Goal: Information Seeking & Learning: Find specific fact

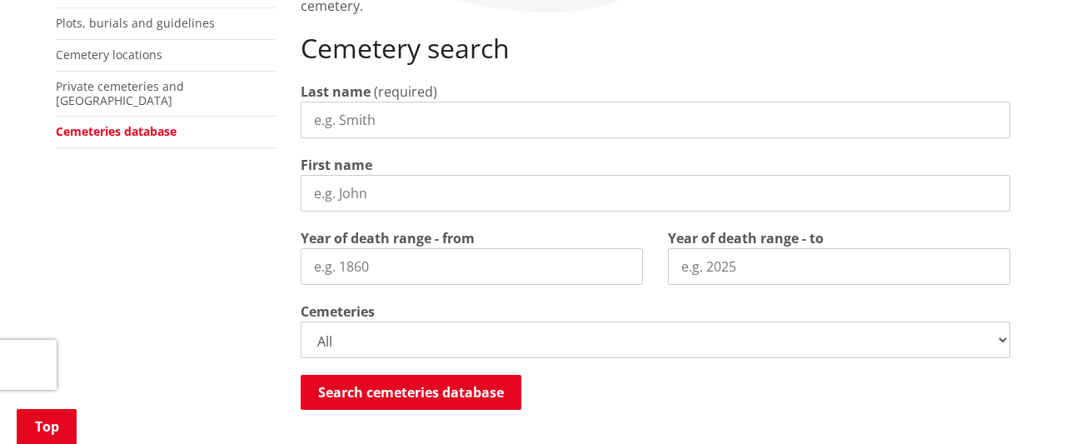
scroll to position [317, 0]
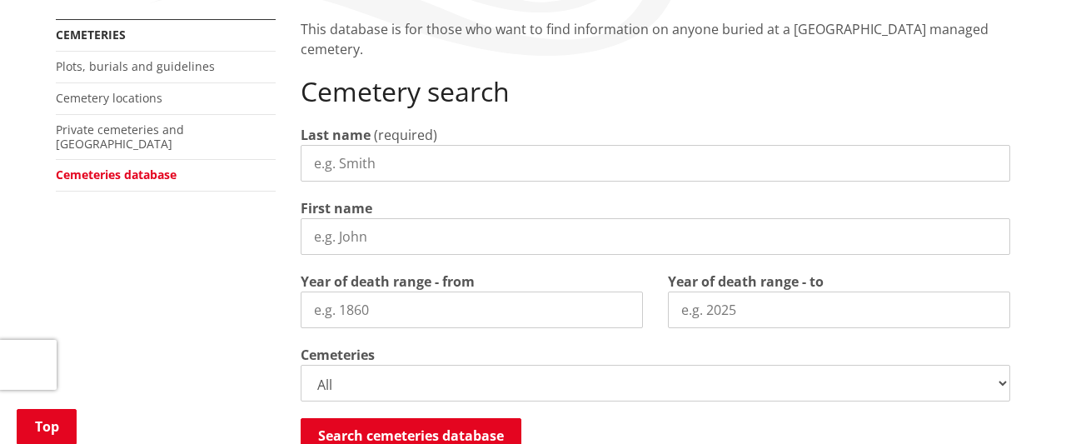
click at [395, 152] on input "Last name" at bounding box center [655, 163] width 709 height 37
type input "[PERSON_NAME]"
click at [315, 242] on input "First name" at bounding box center [655, 236] width 709 height 37
type input "Jessie"
click at [314, 311] on input "Year of death range - from" at bounding box center [472, 309] width 342 height 37
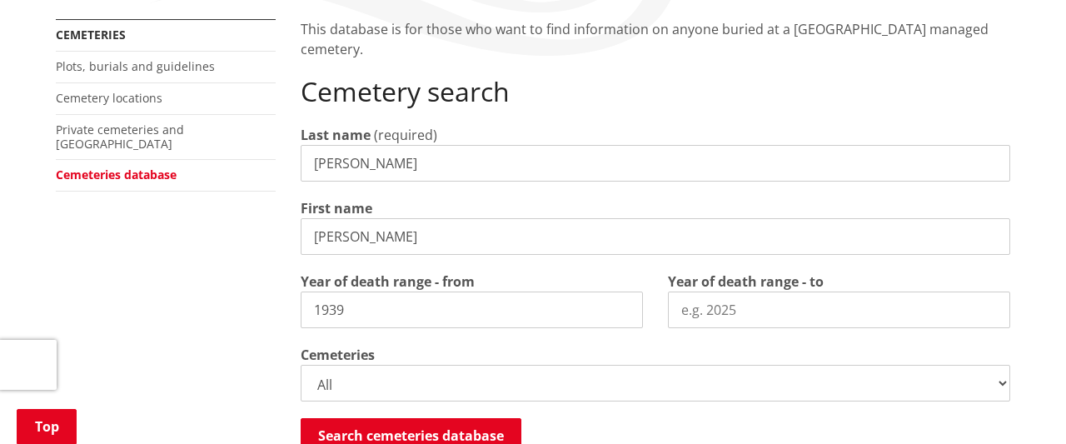
type input "1939"
click at [684, 311] on input "Year of death range - to" at bounding box center [839, 309] width 342 height 37
type input "1940"
click at [301, 365] on select "All Gordonton Ashes Memorial Berm Gordonton Lawn Gordonton Octagonal Ashes Gord…" at bounding box center [655, 383] width 709 height 37
select select
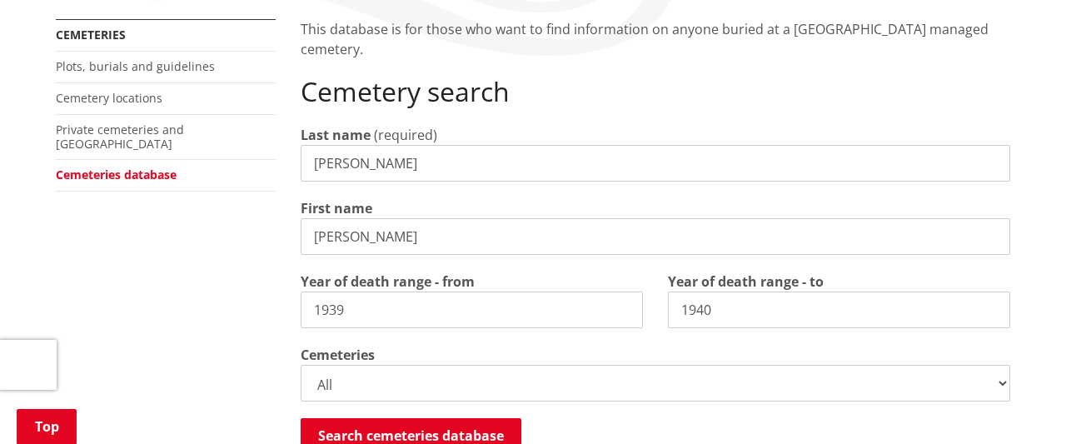
click option "Huntly Old" at bounding box center [0, 0] width 0 height 0
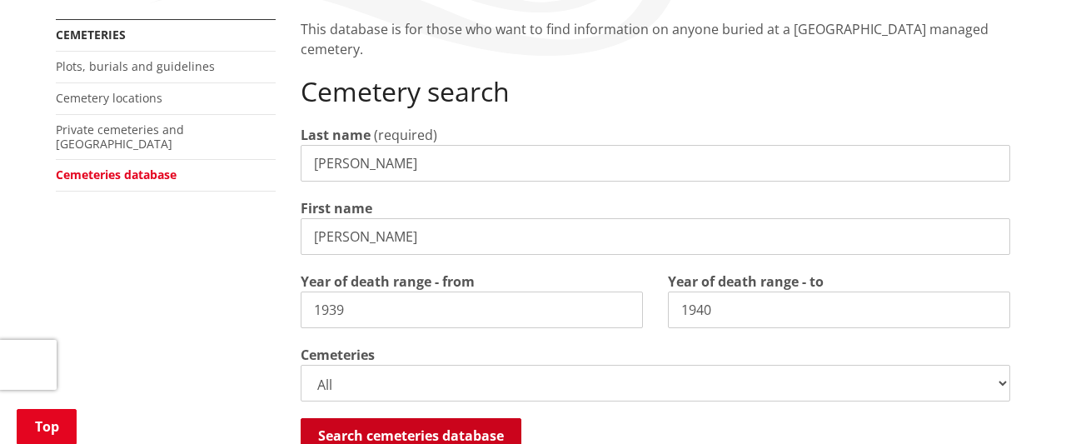
click at [501, 433] on button "Search cemeteries database" at bounding box center [411, 435] width 221 height 35
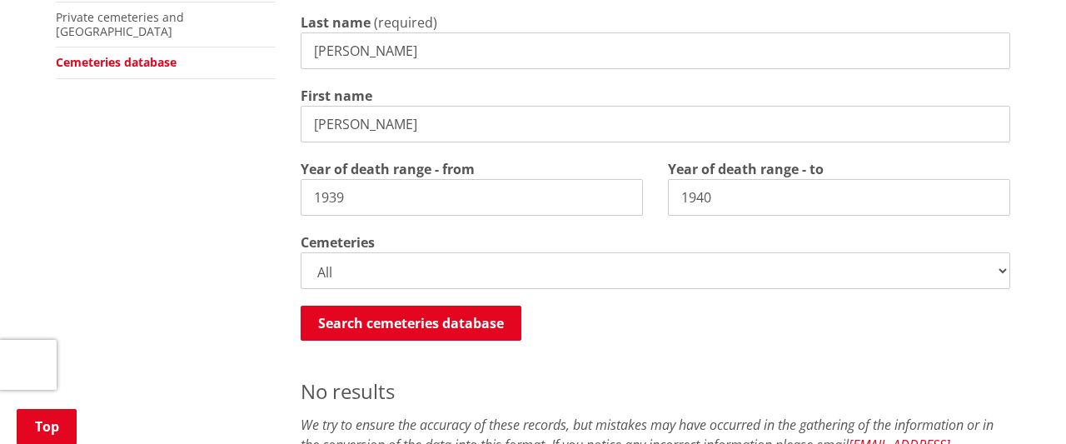
scroll to position [386, 0]
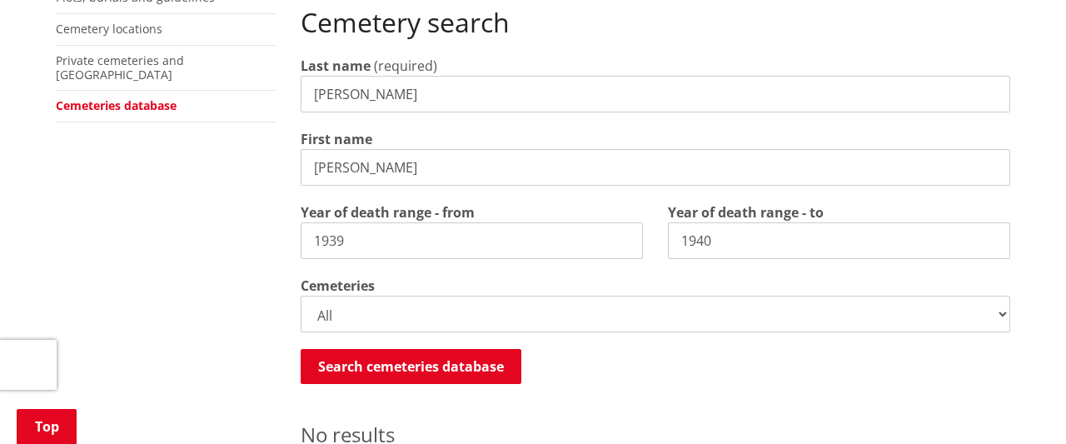
click at [757, 238] on input "1940" at bounding box center [839, 240] width 342 height 37
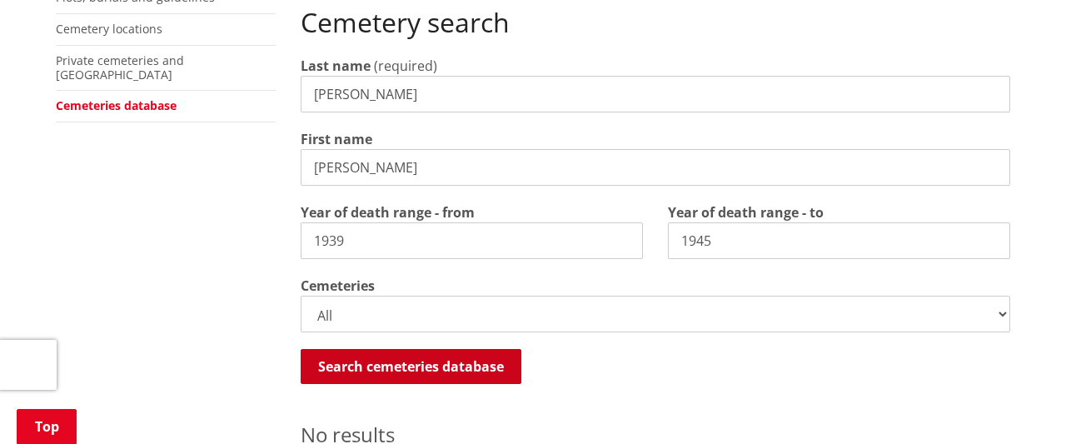
type input "1945"
click at [416, 361] on button "Search cemeteries database" at bounding box center [411, 366] width 221 height 35
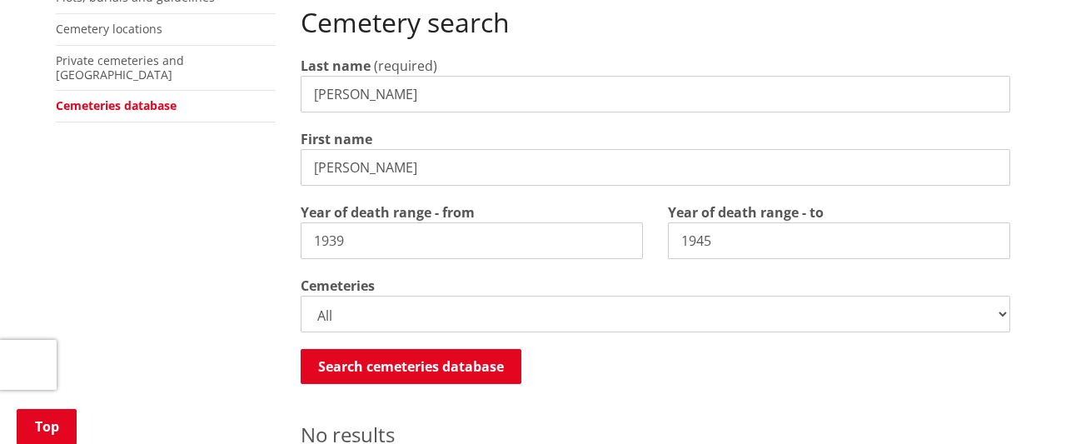
scroll to position [343, 0]
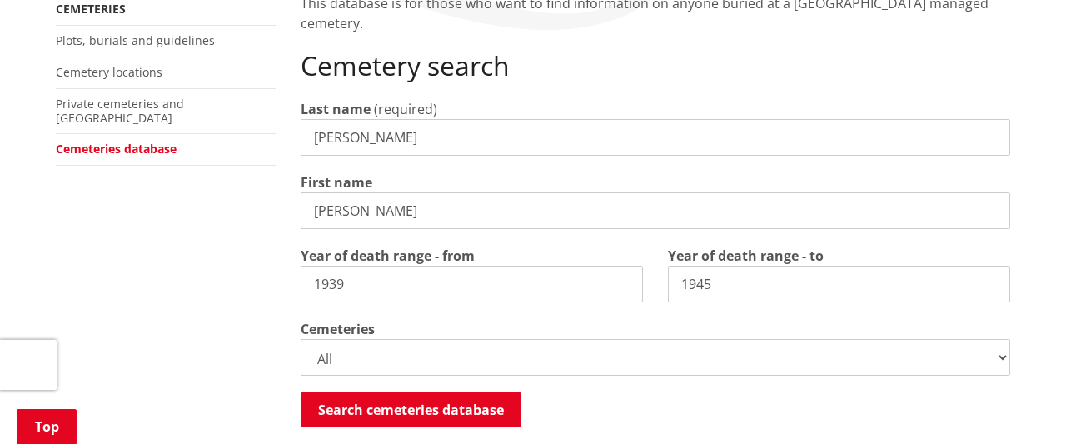
click at [358, 279] on input "1939" at bounding box center [472, 284] width 342 height 37
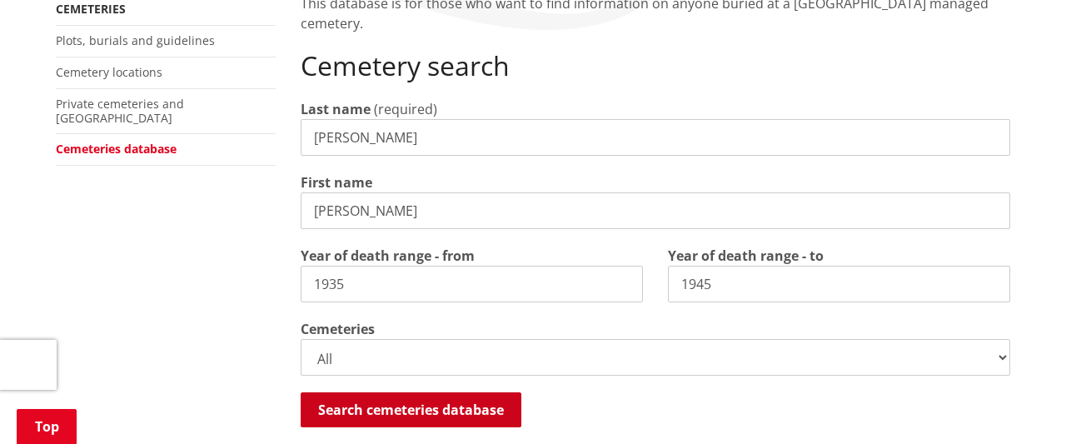
type input "1935"
click at [442, 404] on button "Search cemeteries database" at bounding box center [411, 409] width 221 height 35
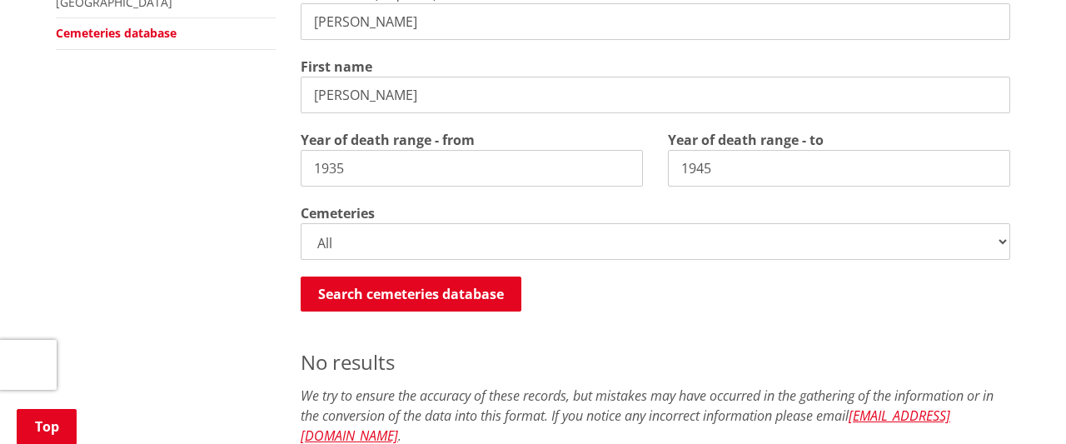
scroll to position [416, 0]
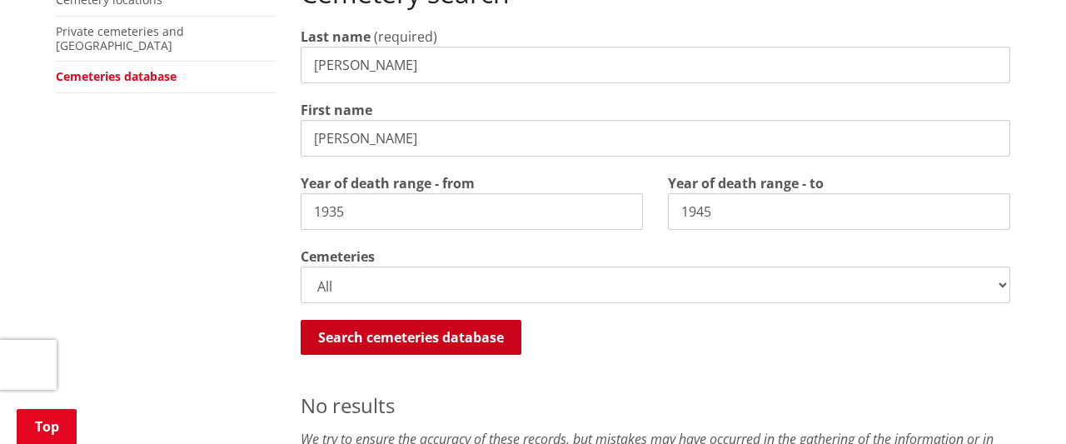
click at [451, 328] on button "Search cemeteries database" at bounding box center [411, 337] width 221 height 35
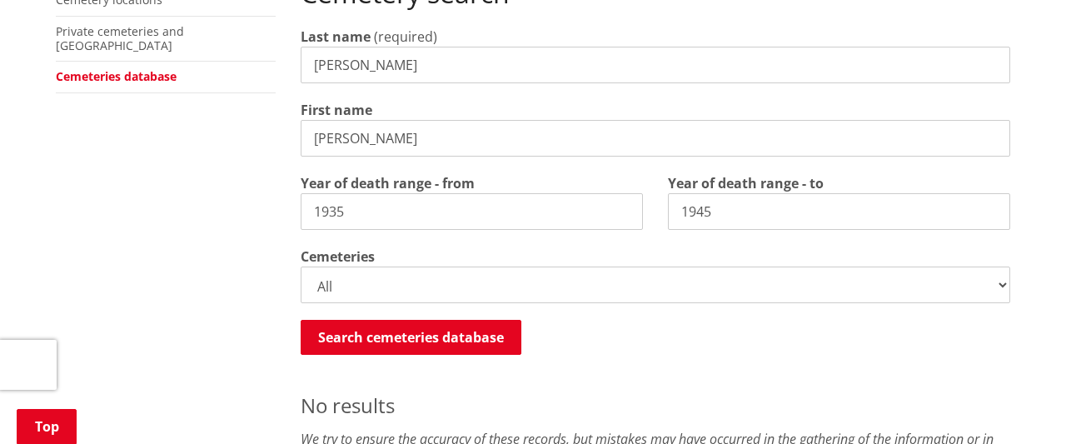
scroll to position [401, 0]
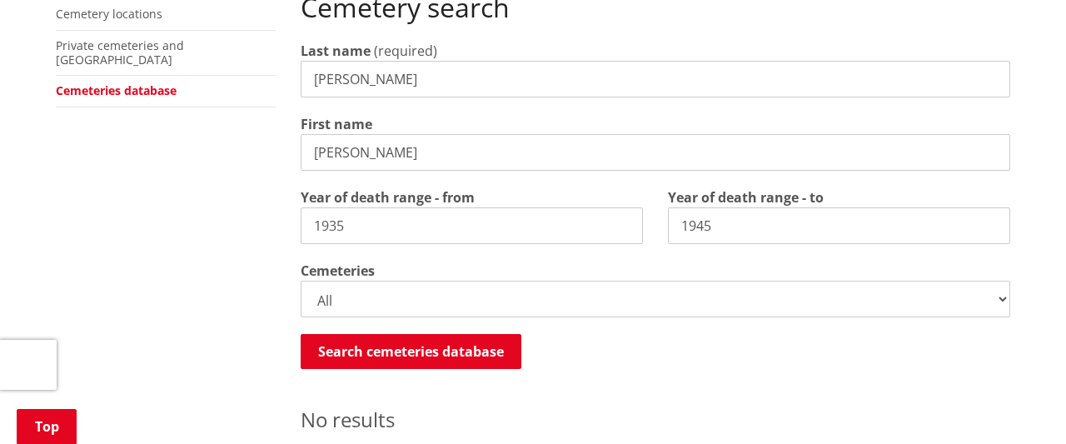
click at [385, 152] on input "Jessie" at bounding box center [655, 152] width 709 height 37
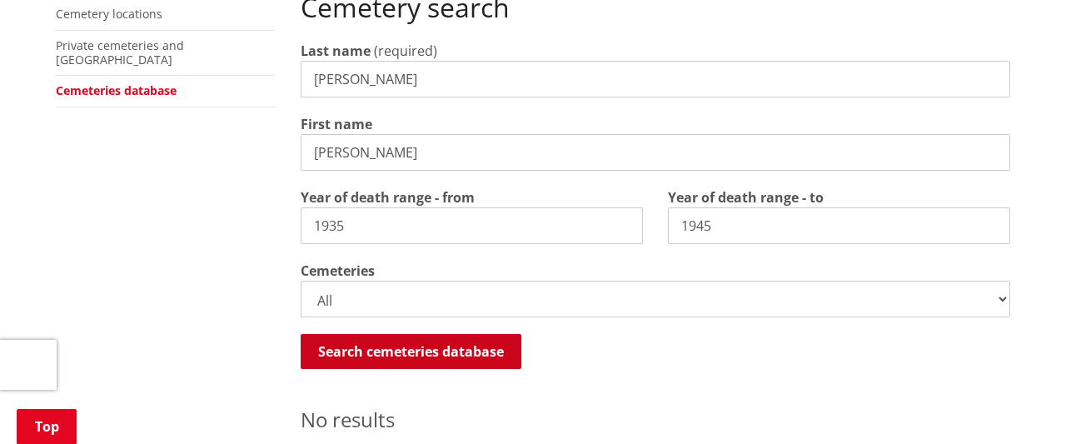
click at [356, 354] on button "Search cemeteries database" at bounding box center [411, 351] width 221 height 35
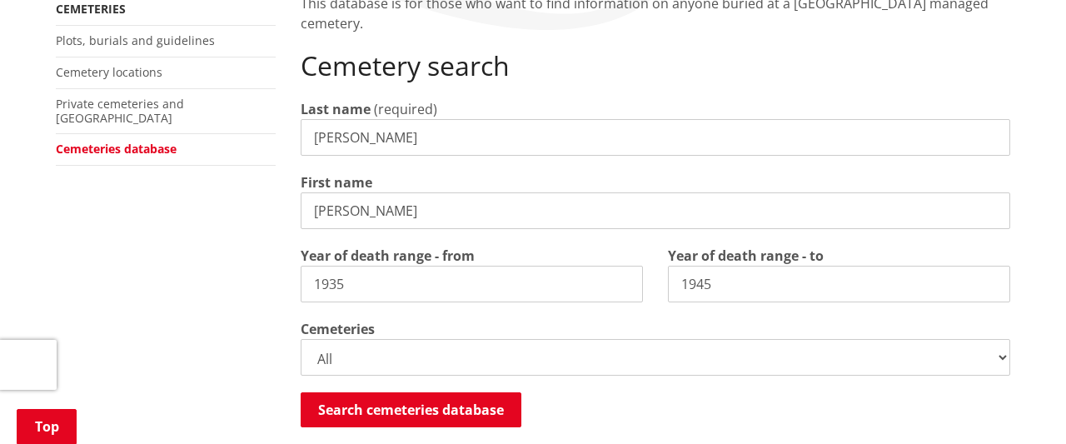
scroll to position [300, 0]
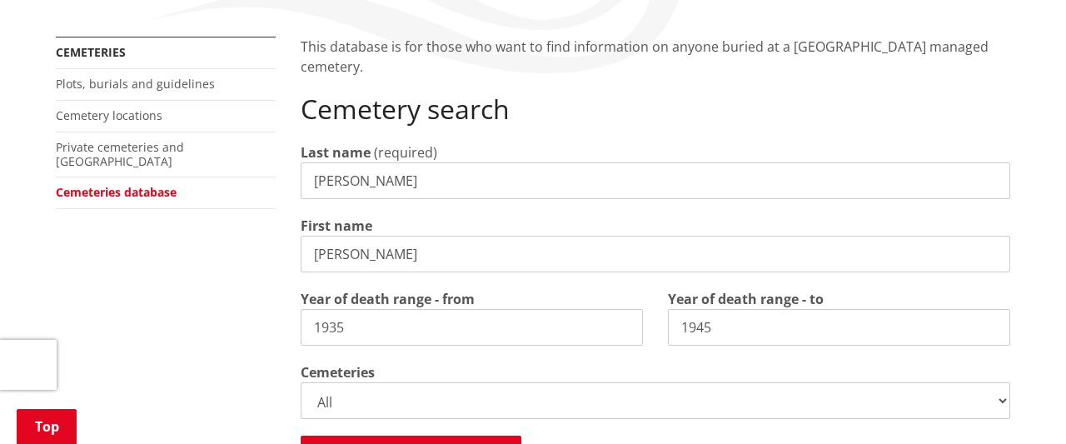
click at [364, 246] on input "John" at bounding box center [655, 254] width 709 height 37
type input "J"
type input "[PERSON_NAME]"
click at [724, 320] on input "1945" at bounding box center [839, 327] width 342 height 37
type input "1949"
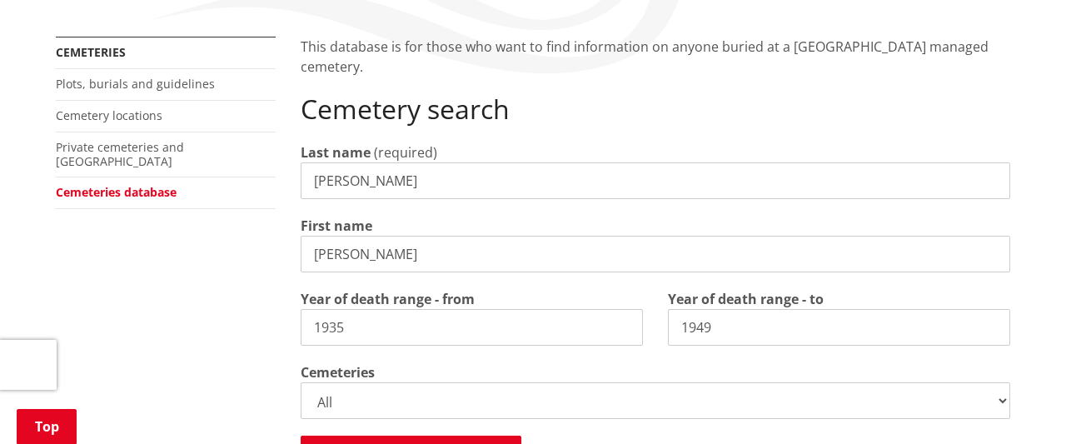
click at [355, 326] on input "1935" at bounding box center [472, 327] width 342 height 37
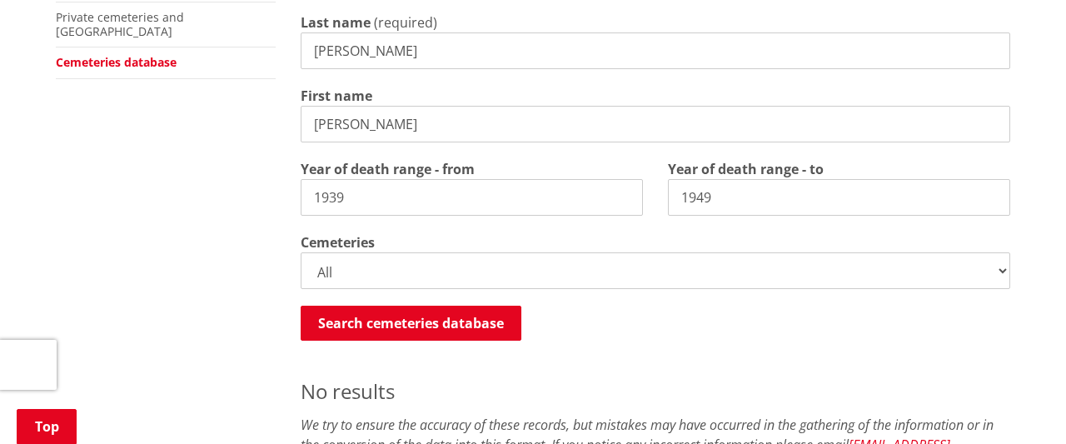
scroll to position [473, 0]
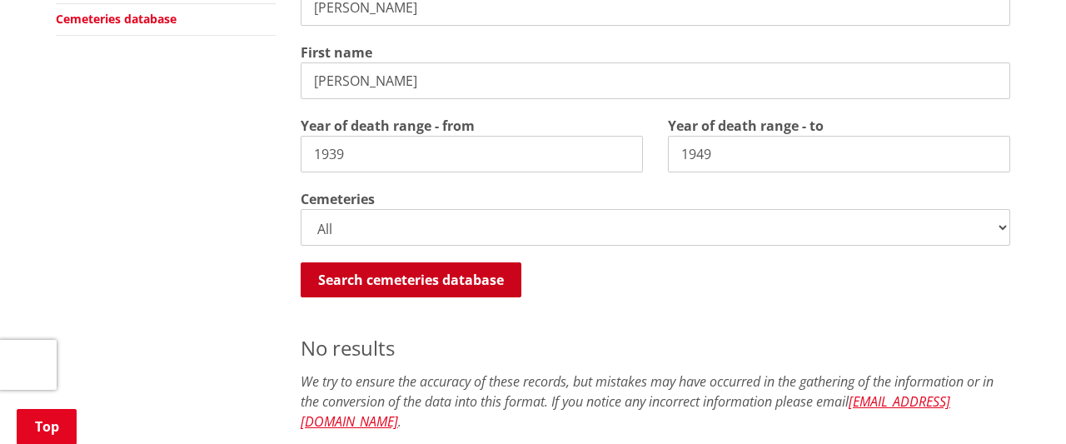
type input "1939"
click at [427, 274] on button "Search cemeteries database" at bounding box center [411, 279] width 221 height 35
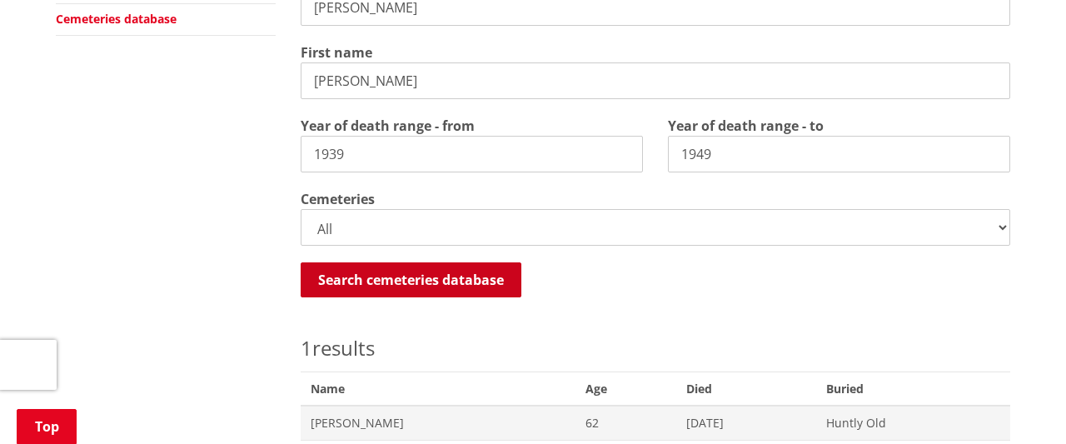
scroll to position [805, 0]
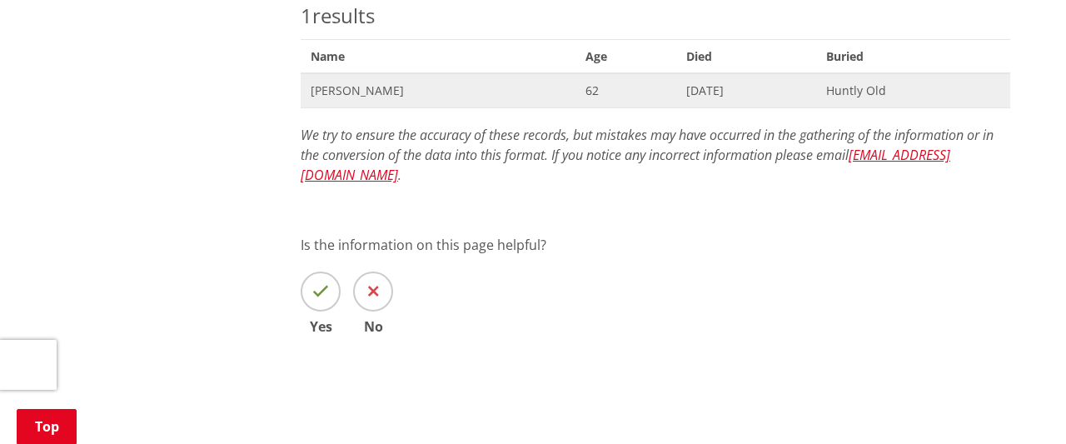
click at [391, 85] on span "George Porteous" at bounding box center [438, 90] width 255 height 17
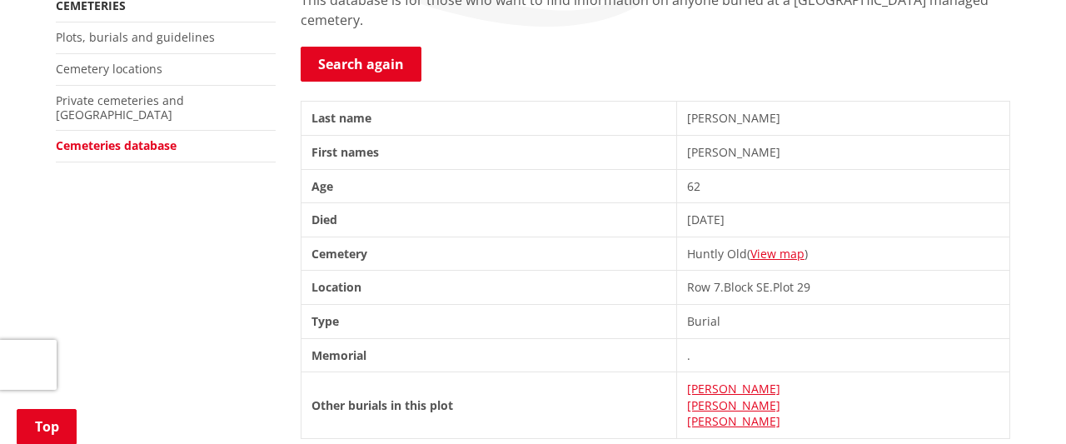
scroll to position [390, 0]
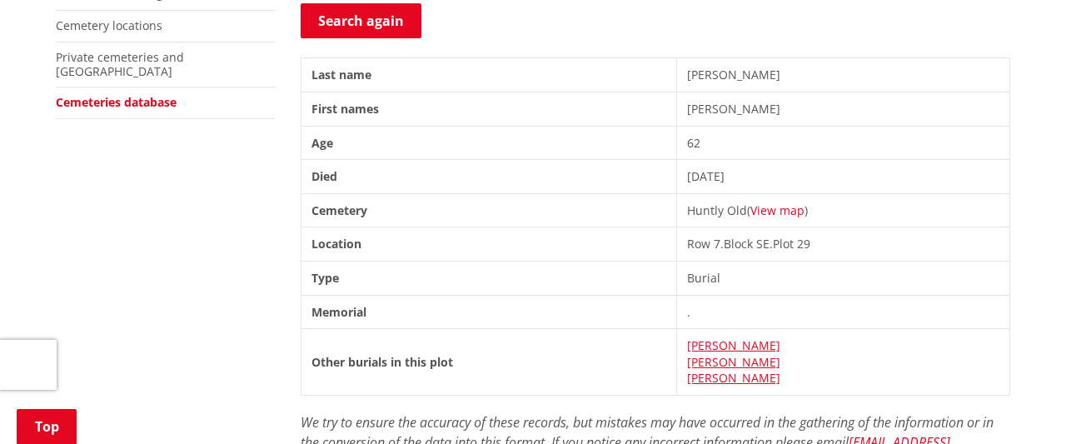
click at [774, 205] on link "View map" at bounding box center [777, 210] width 54 height 16
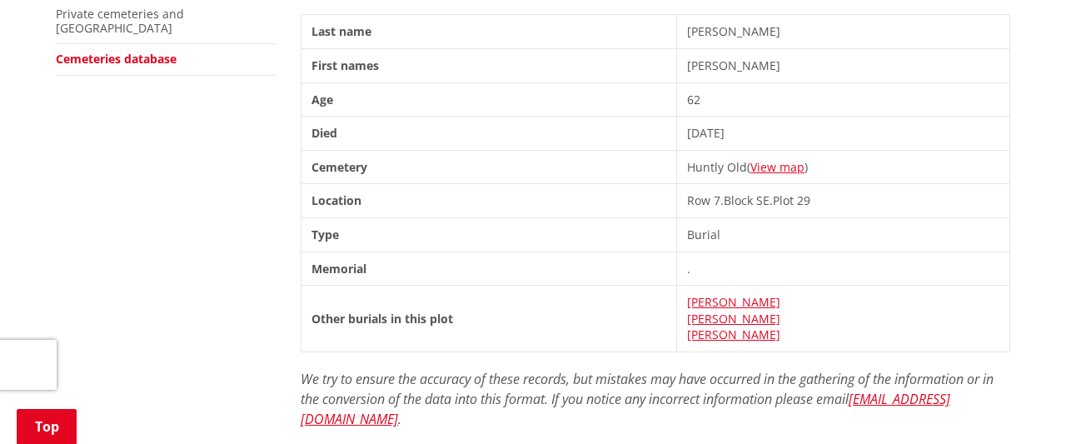
scroll to position [390, 0]
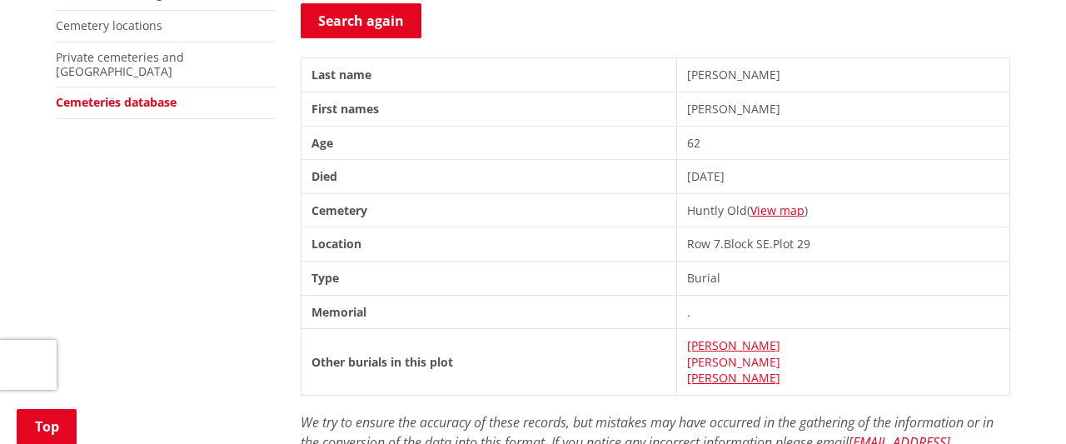
click at [718, 354] on link "Marjoribanks, Colin" at bounding box center [733, 362] width 93 height 16
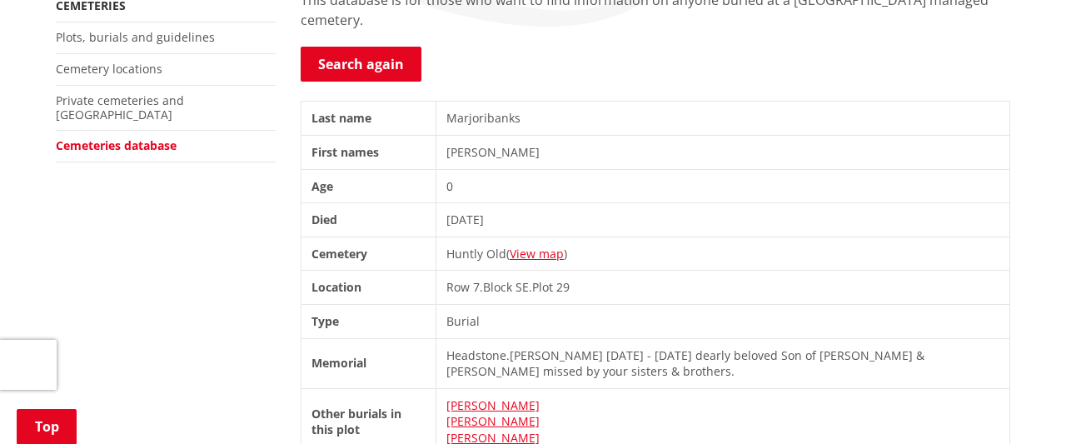
scroll to position [390, 0]
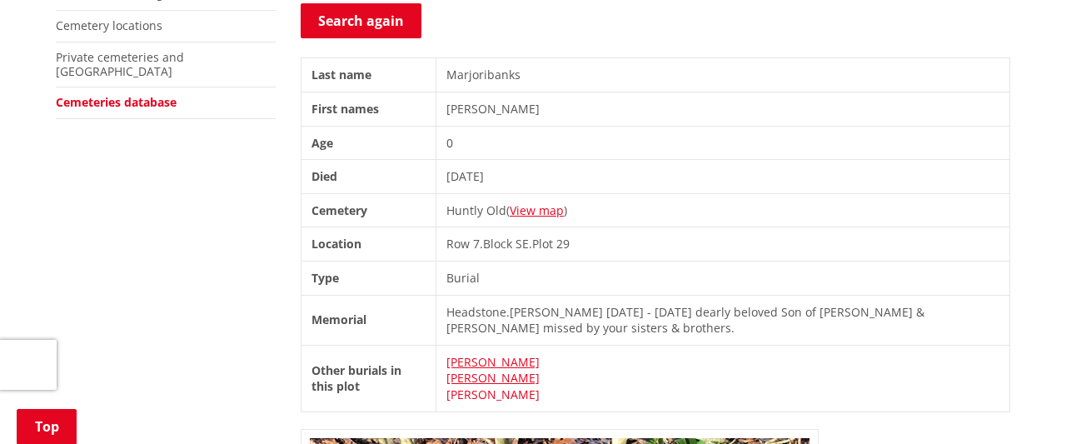
click at [470, 388] on link "Jones, Irene May" at bounding box center [492, 394] width 93 height 16
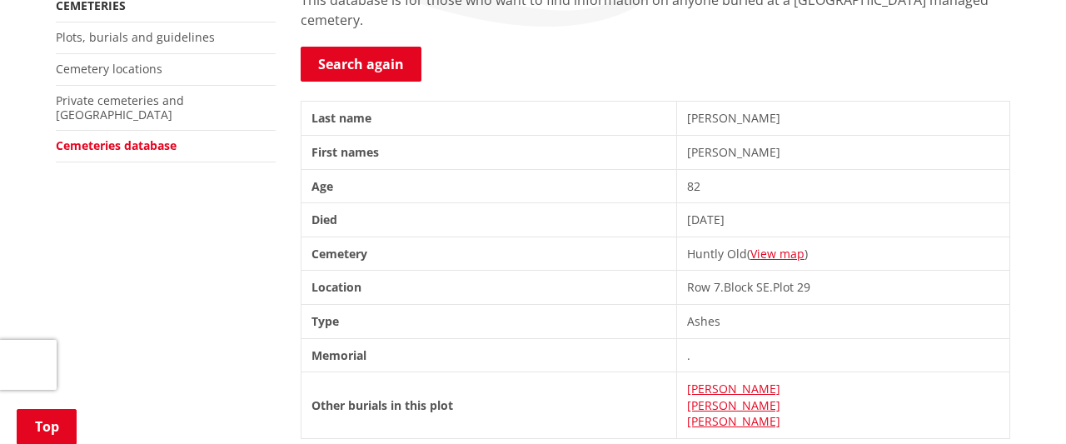
scroll to position [390, 0]
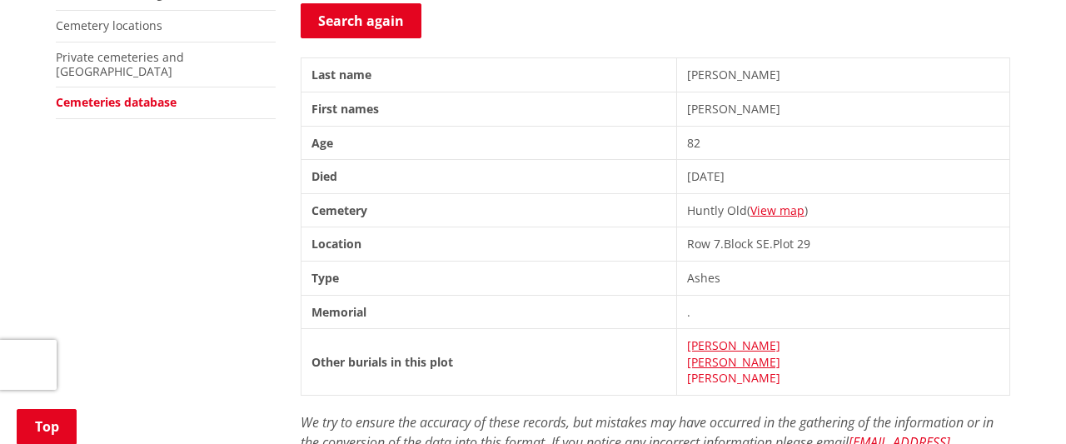
click at [704, 371] on link "Porteous, George" at bounding box center [733, 378] width 93 height 16
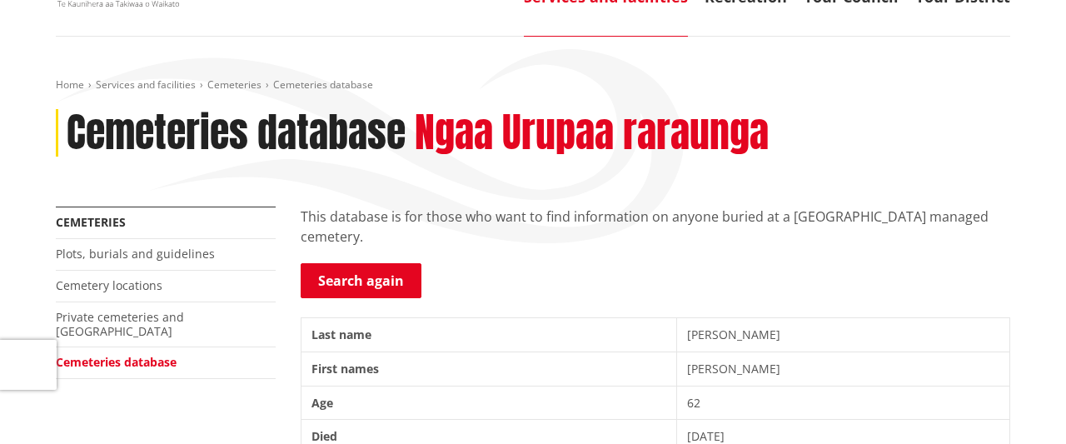
scroll to position [87, 0]
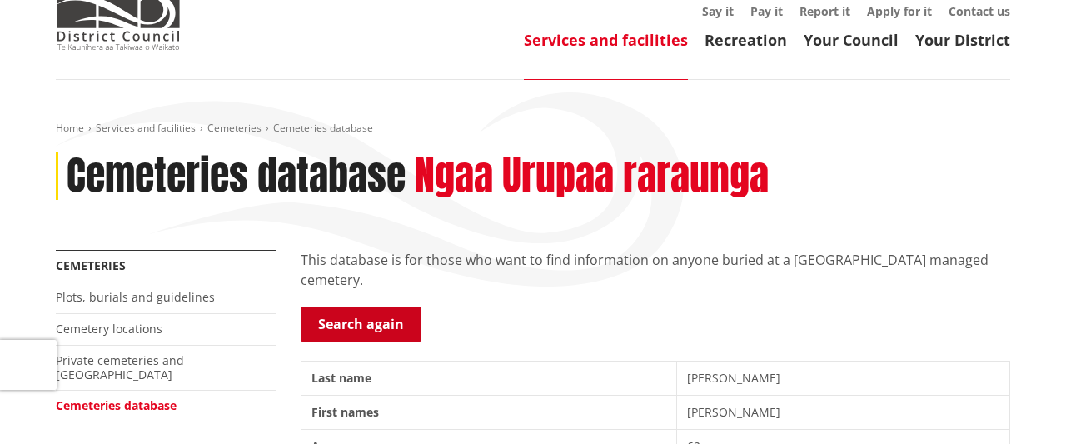
click at [359, 321] on link "Search again" at bounding box center [361, 323] width 121 height 35
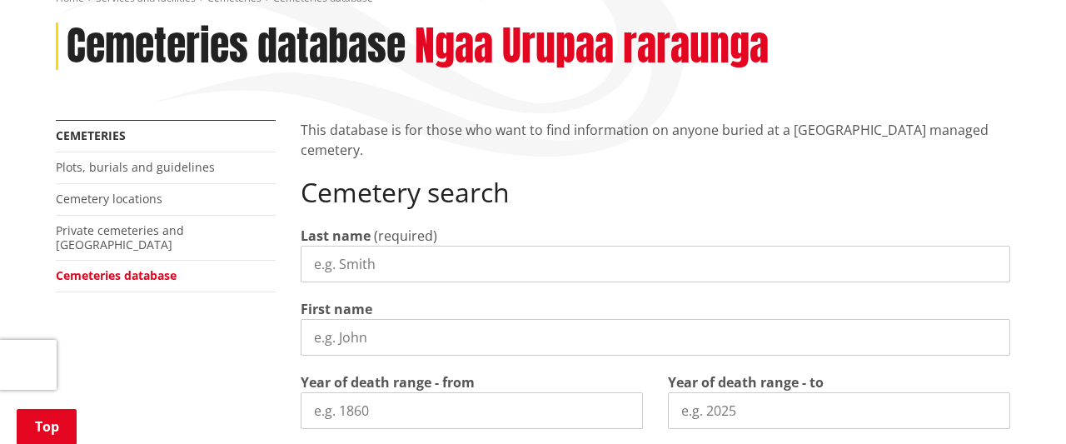
scroll to position [245, 0]
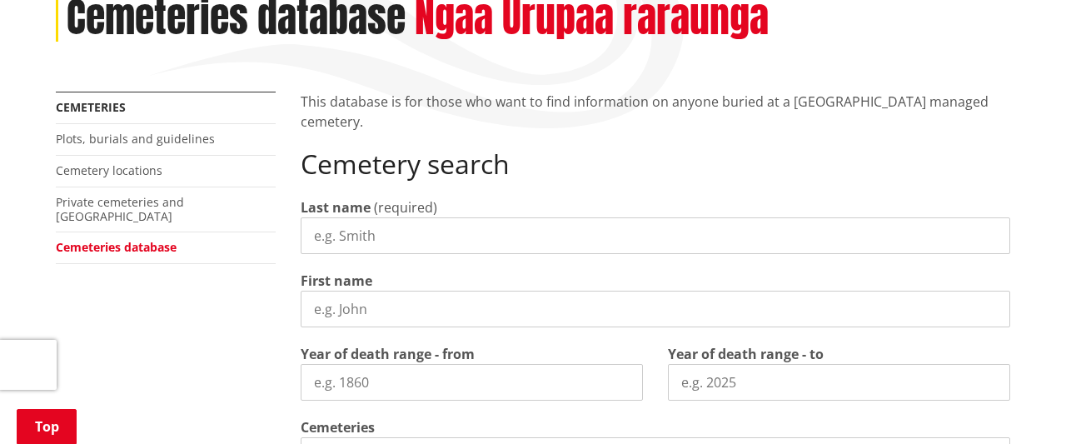
click at [366, 231] on input "Last name" at bounding box center [655, 235] width 709 height 37
type input "[PERSON_NAME]"
click at [317, 306] on input "First name" at bounding box center [655, 309] width 709 height 37
type input "[PERSON_NAME]"
click at [327, 390] on input "Year of death range - from" at bounding box center [472, 382] width 342 height 37
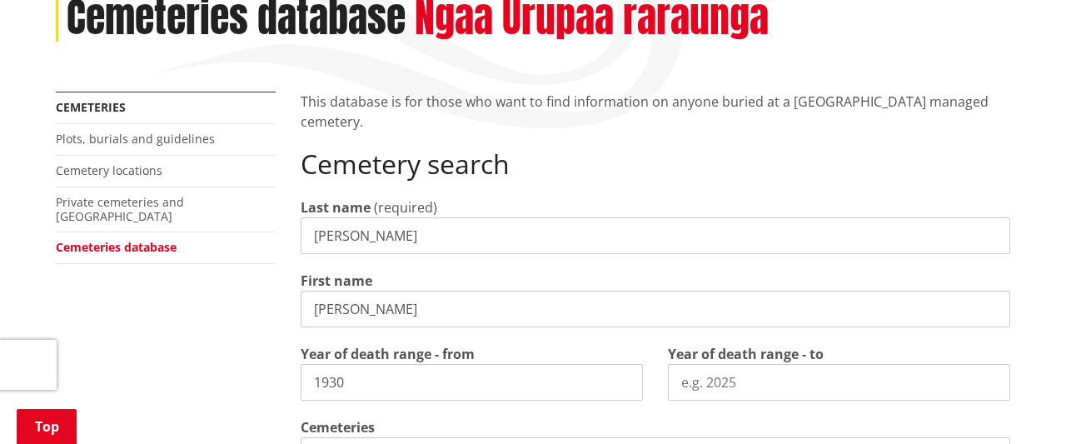
type input "1930"
click at [691, 381] on input "Year of death range - to" at bounding box center [839, 382] width 342 height 37
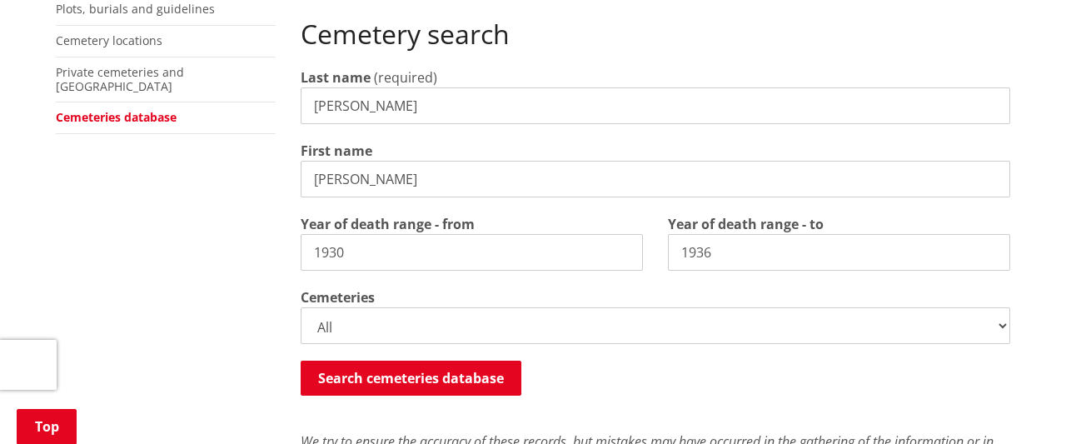
scroll to position [418, 0]
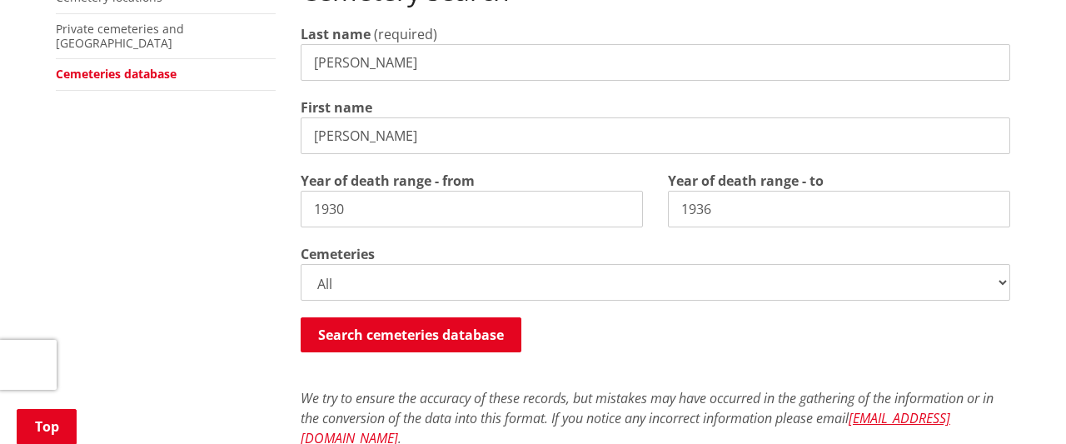
type input "1936"
click at [301, 264] on select "All Gordonton Ashes Memorial Berm Gordonton Lawn [GEOGRAPHIC_DATA] Octagonal As…" at bounding box center [655, 282] width 709 height 37
select select
click option "Huntly Old" at bounding box center [0, 0] width 0 height 0
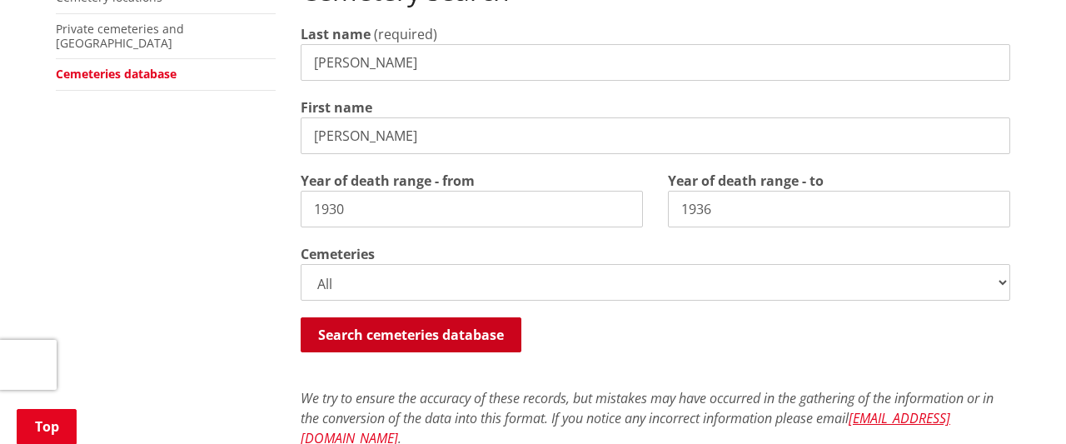
click at [409, 329] on button "Search cemeteries database" at bounding box center [411, 334] width 221 height 35
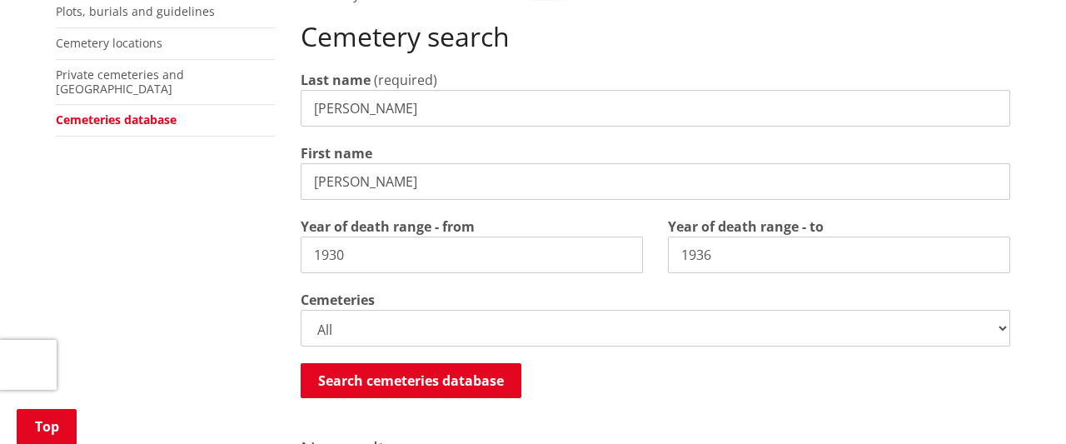
scroll to position [329, 0]
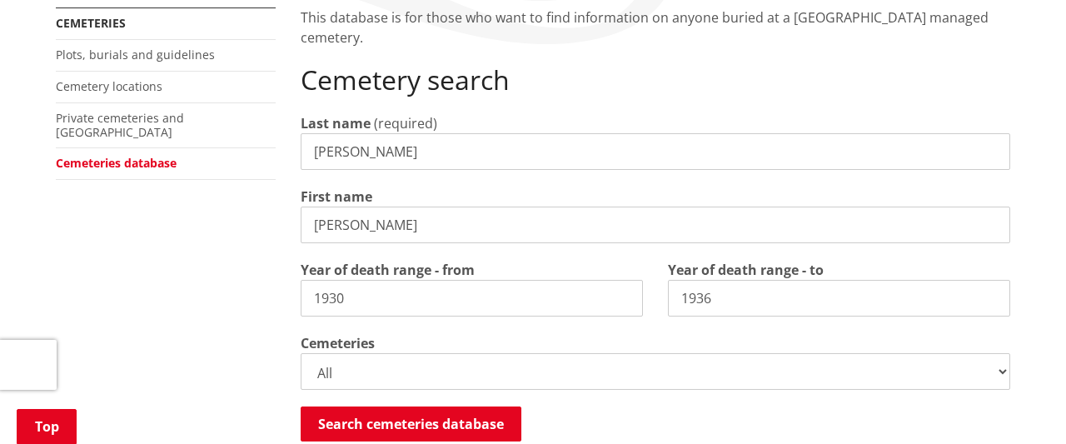
click at [727, 299] on input "1936" at bounding box center [839, 298] width 342 height 37
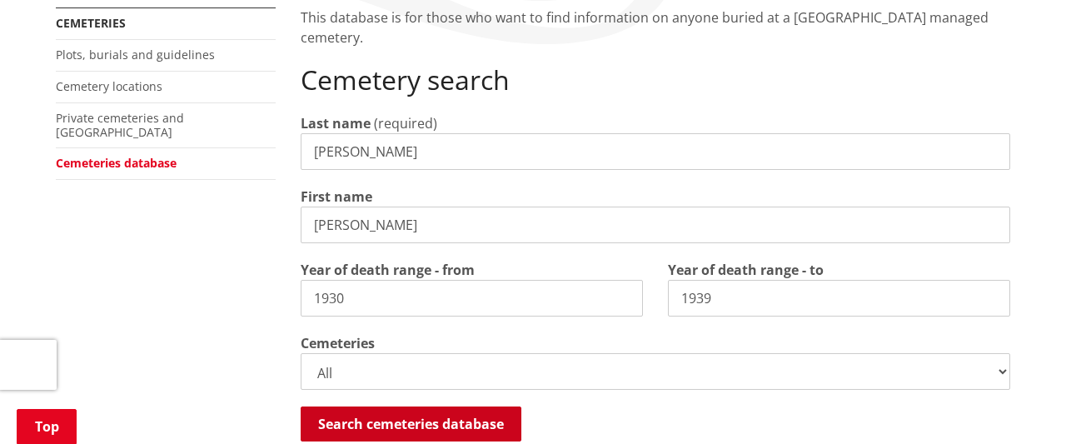
type input "1939"
click at [460, 420] on button "Search cemeteries database" at bounding box center [411, 423] width 221 height 35
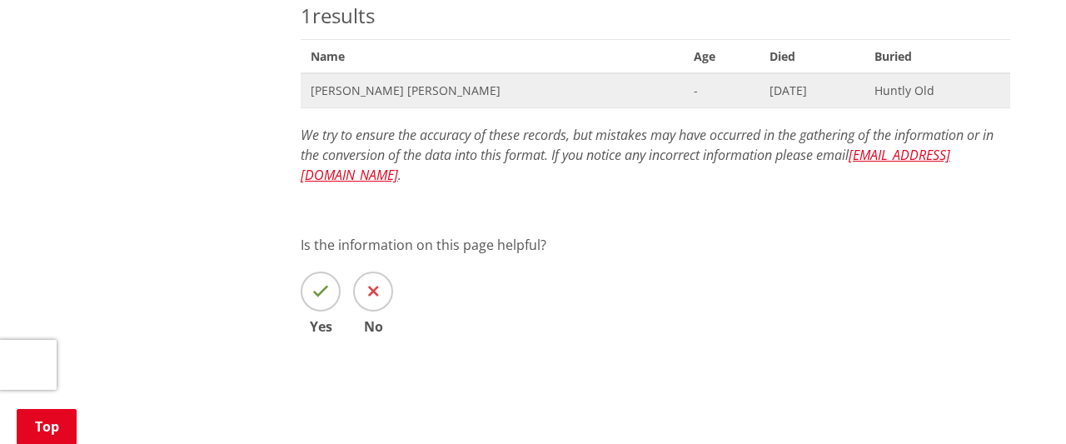
click at [346, 84] on span "Irene Joyce Jones" at bounding box center [492, 90] width 363 height 17
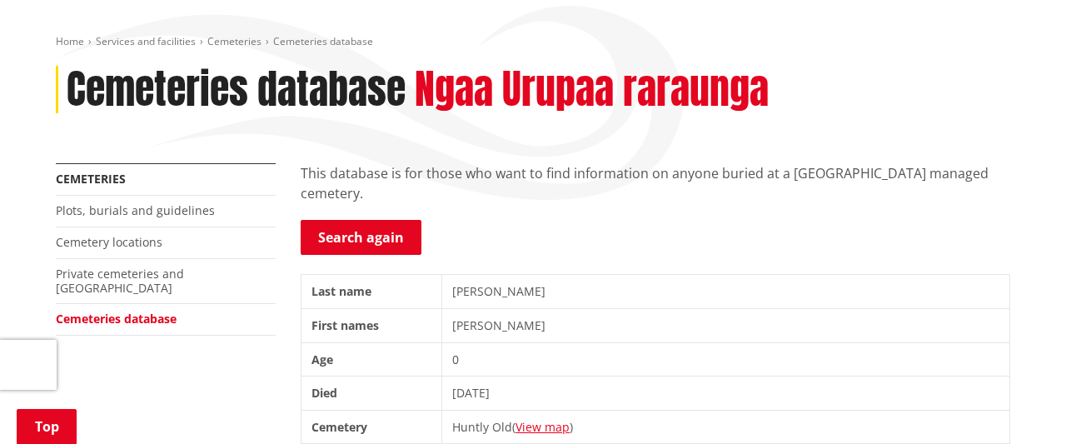
scroll to position [130, 0]
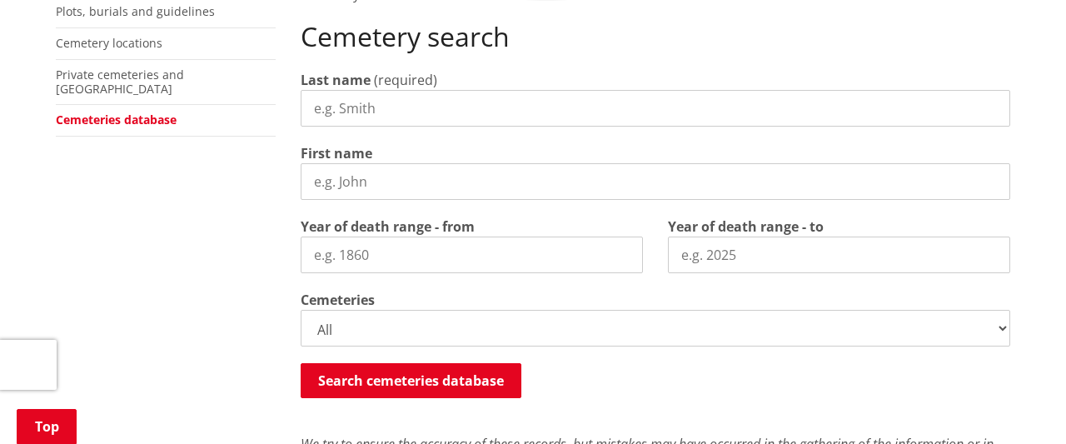
scroll to position [329, 0]
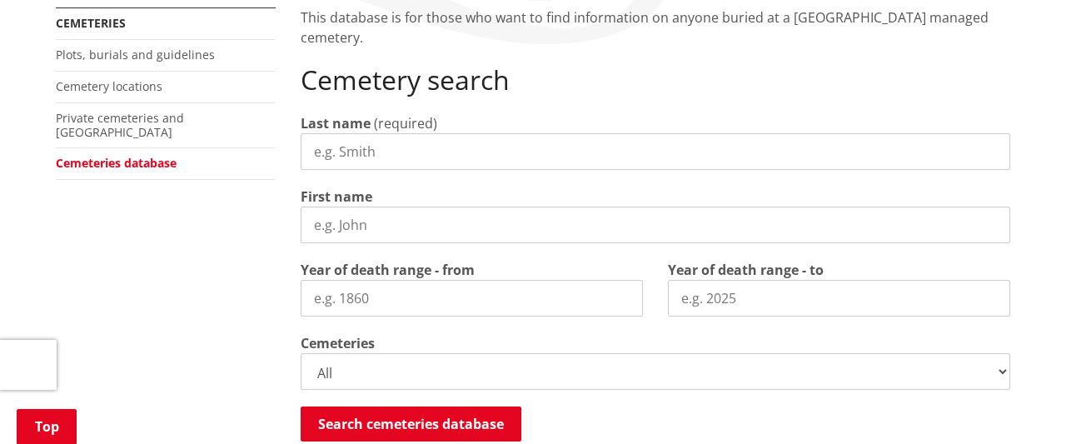
click at [474, 154] on input "Last name" at bounding box center [655, 151] width 709 height 37
type input "Porteous"
click at [367, 220] on input "First name" at bounding box center [655, 225] width 709 height 37
type input "[PERSON_NAME]"
click at [374, 295] on input "Year of death range - from" at bounding box center [472, 298] width 342 height 37
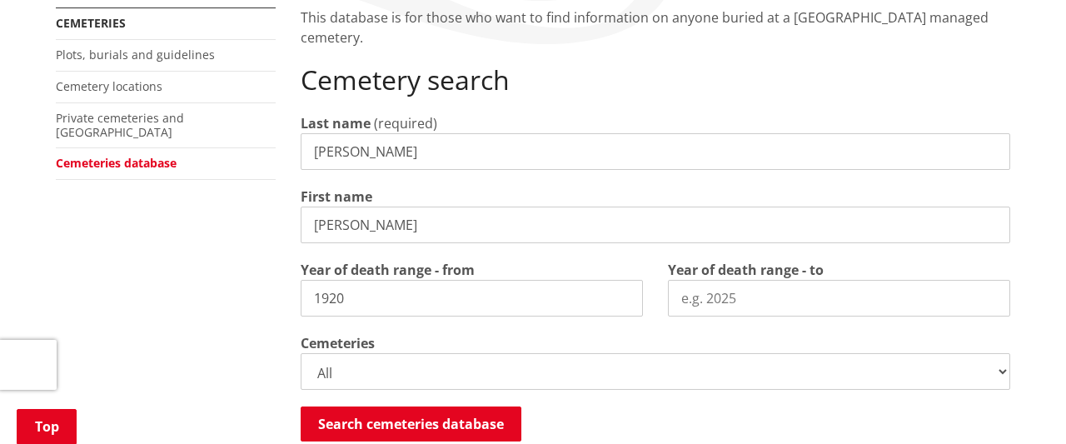
type input "1920"
click at [749, 297] on input "Year of death range - to" at bounding box center [839, 298] width 342 height 37
type input "1940"
click at [301, 353] on select "All Gordonton Ashes Memorial Berm Gordonton Lawn Gordonton Octagonal Ashes Gord…" at bounding box center [655, 371] width 709 height 37
select select
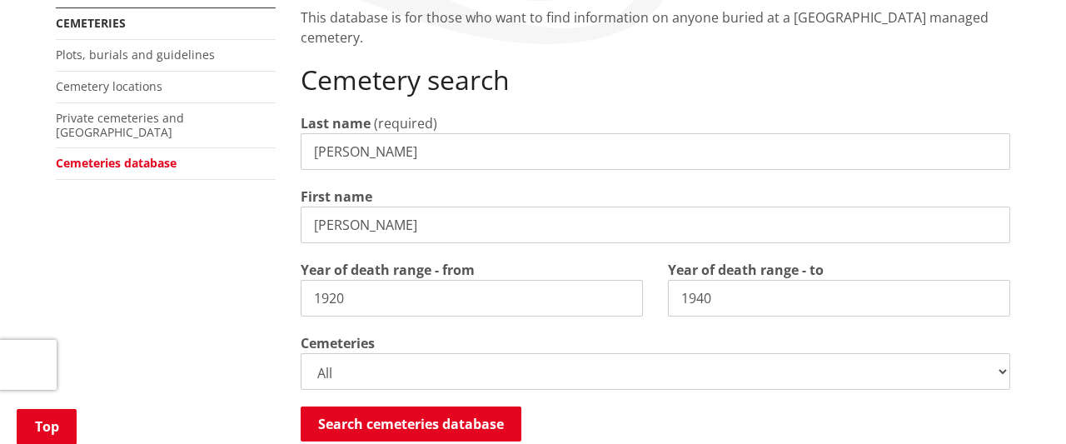
click option "Huntly Old" at bounding box center [0, 0] width 0 height 0
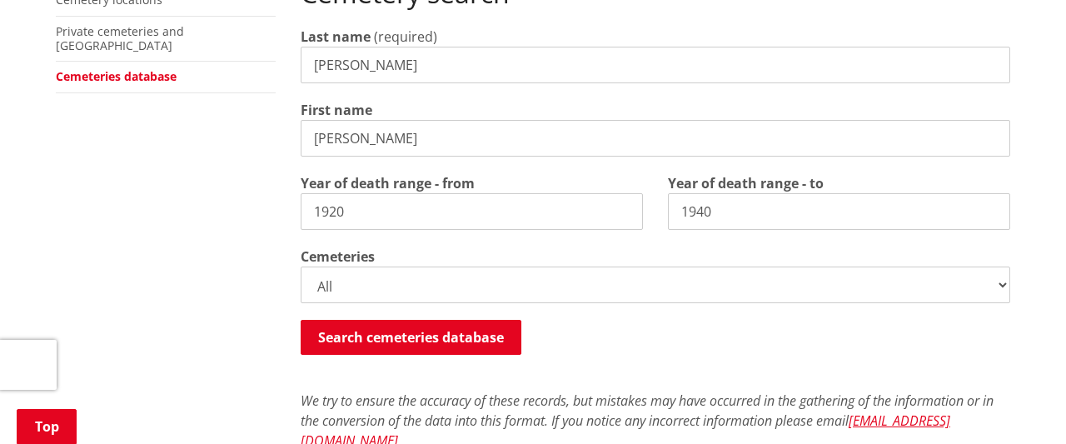
scroll to position [459, 0]
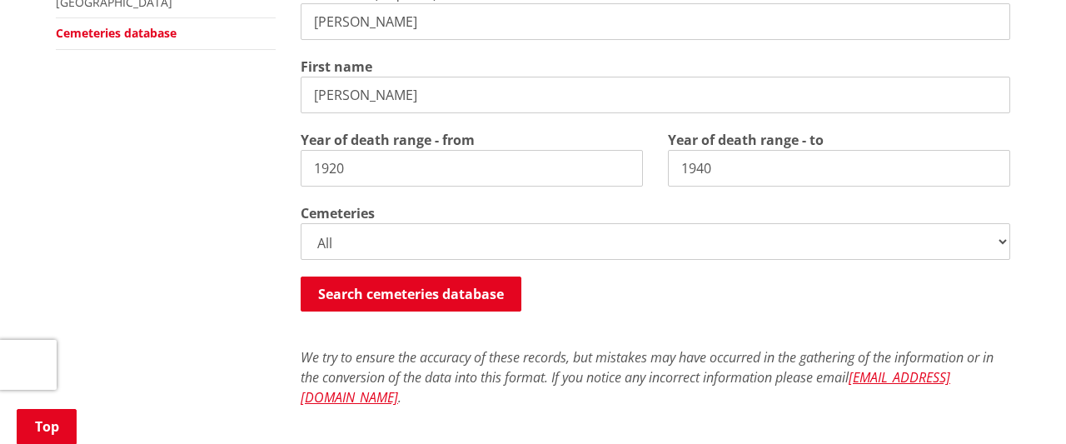
drag, startPoint x: 1058, startPoint y: 435, endPoint x: 494, endPoint y: 294, distance: 582.0
click at [494, 294] on button "Search cemeteries database" at bounding box center [411, 293] width 221 height 35
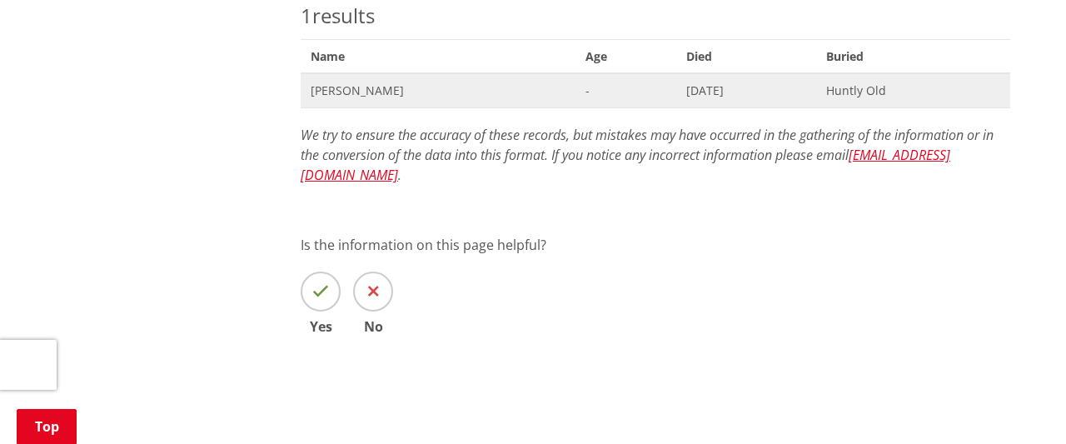
click at [374, 86] on span "Jessie Porteous" at bounding box center [438, 90] width 255 height 17
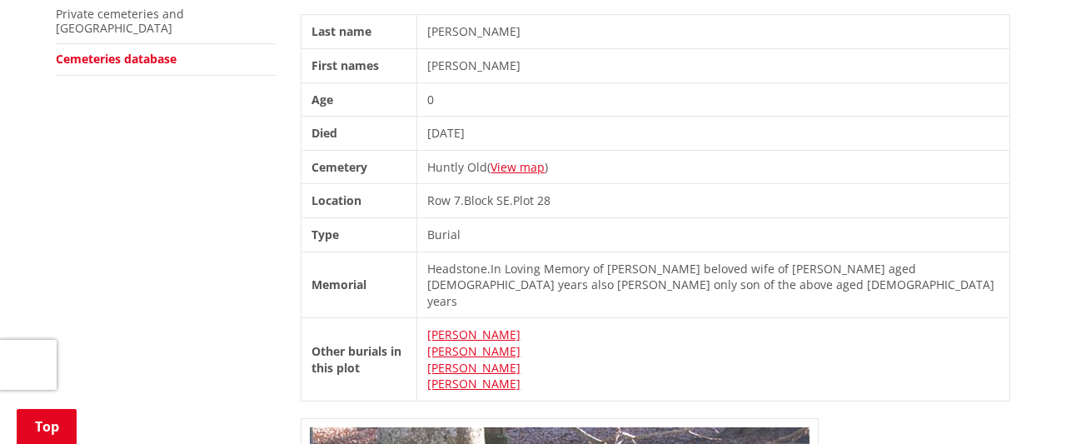
scroll to position [390, 0]
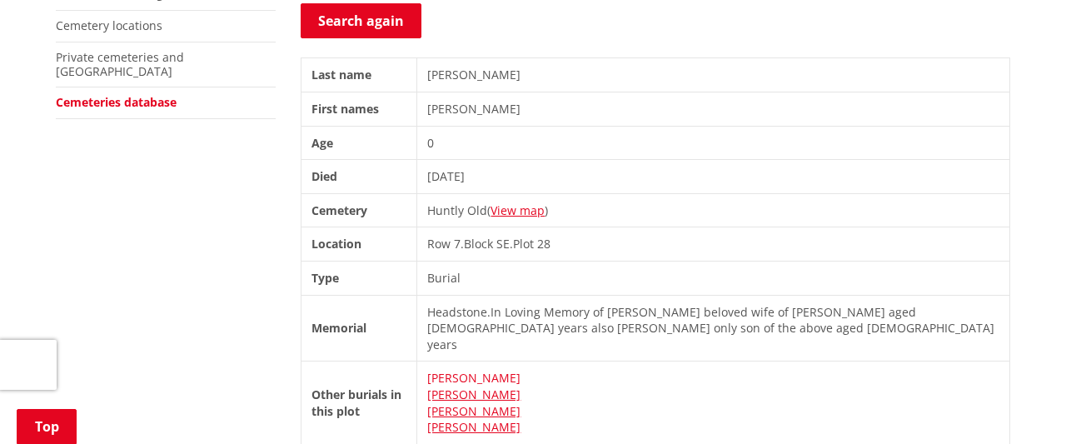
click at [506, 370] on link "[PERSON_NAME]" at bounding box center [473, 378] width 93 height 16
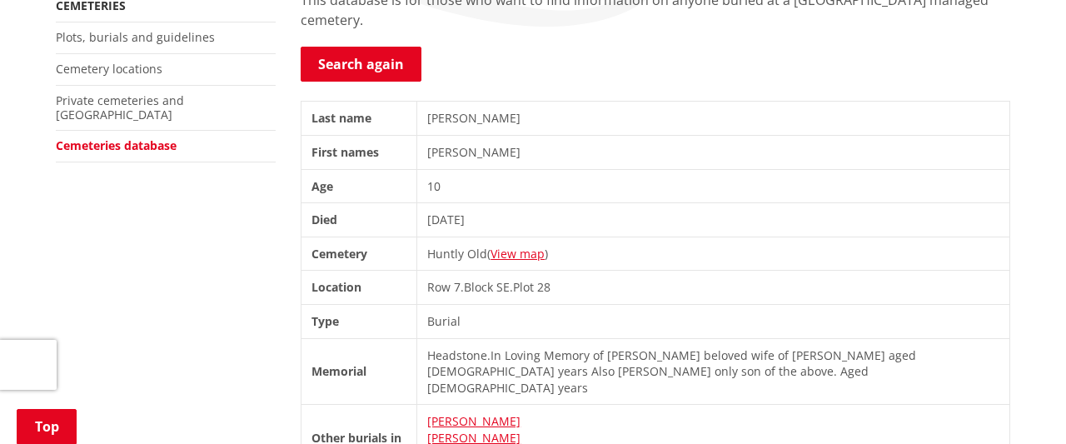
scroll to position [390, 0]
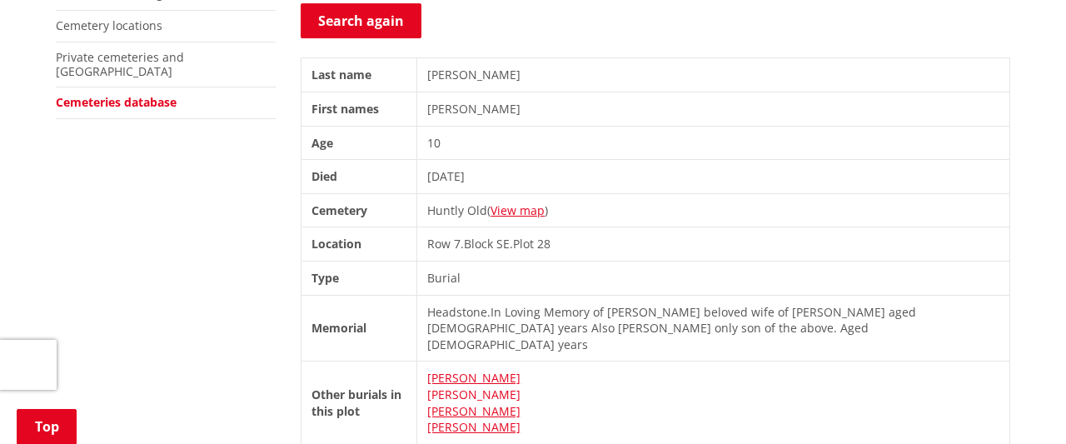
click at [486, 386] on link "Turton, Ronald John" at bounding box center [473, 394] width 93 height 16
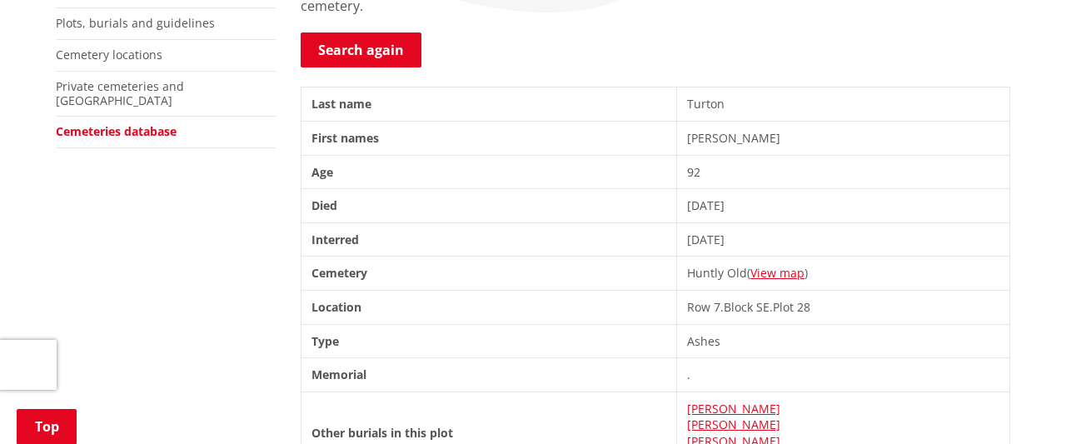
scroll to position [404, 0]
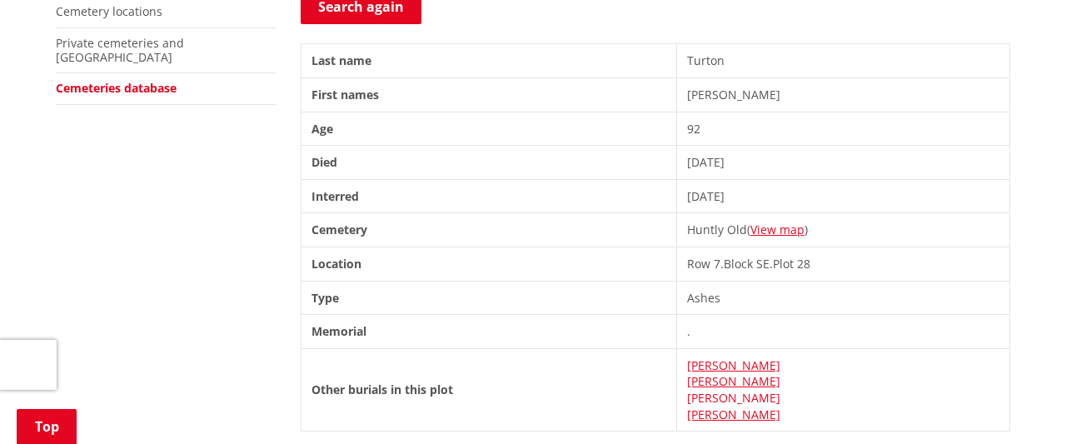
click at [780, 392] on link "[PERSON_NAME]" at bounding box center [733, 398] width 93 height 16
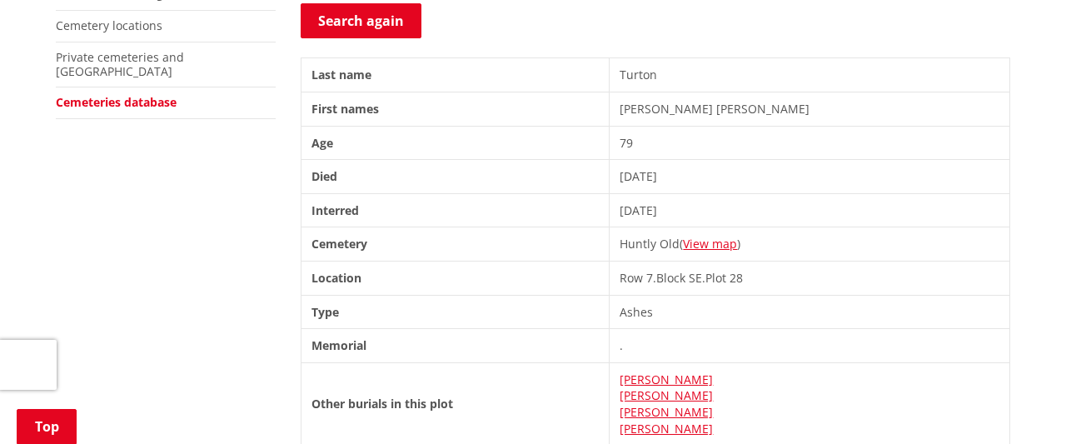
scroll to position [433, 0]
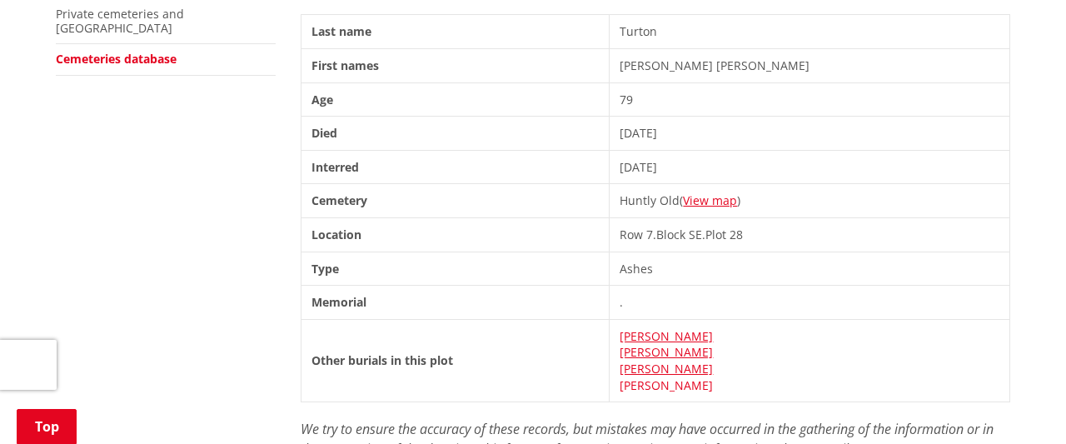
click at [713, 380] on link "[PERSON_NAME]" at bounding box center [666, 385] width 93 height 16
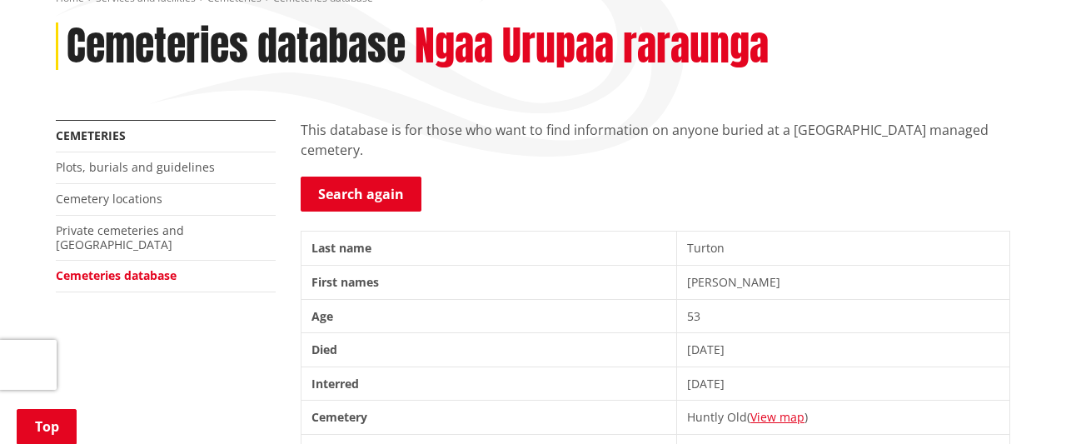
scroll to position [260, 0]
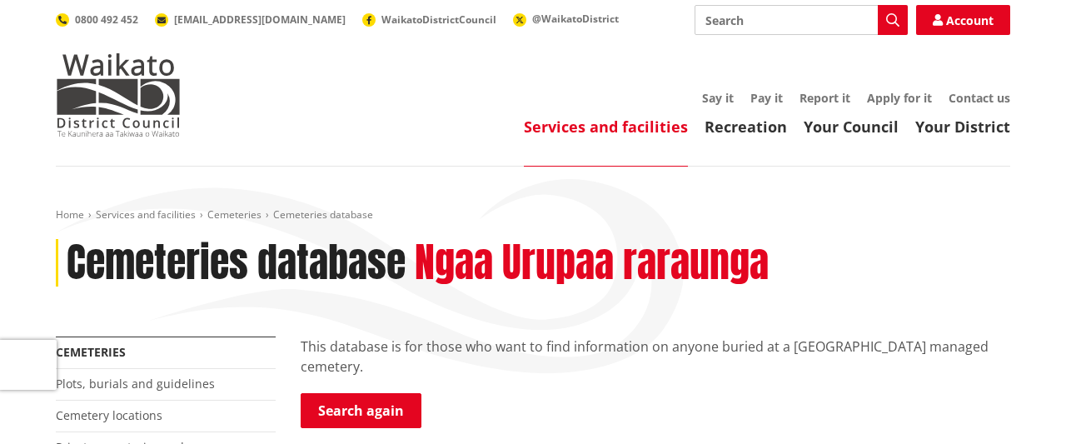
scroll to position [433, 0]
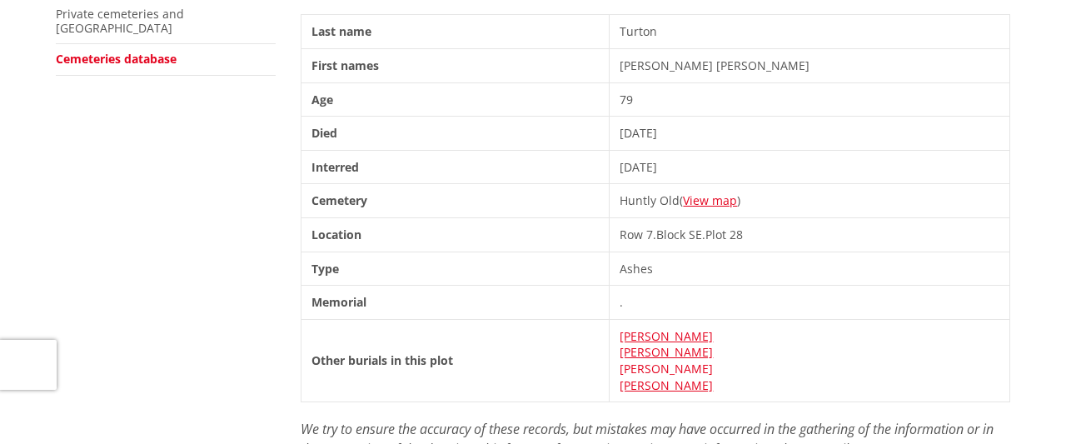
click at [713, 361] on link "[PERSON_NAME]" at bounding box center [666, 369] width 93 height 16
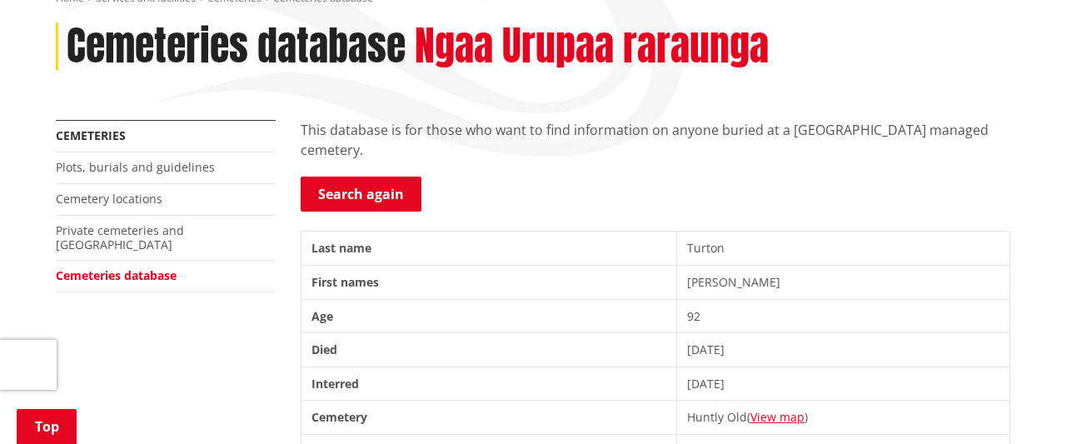
scroll to position [173, 0]
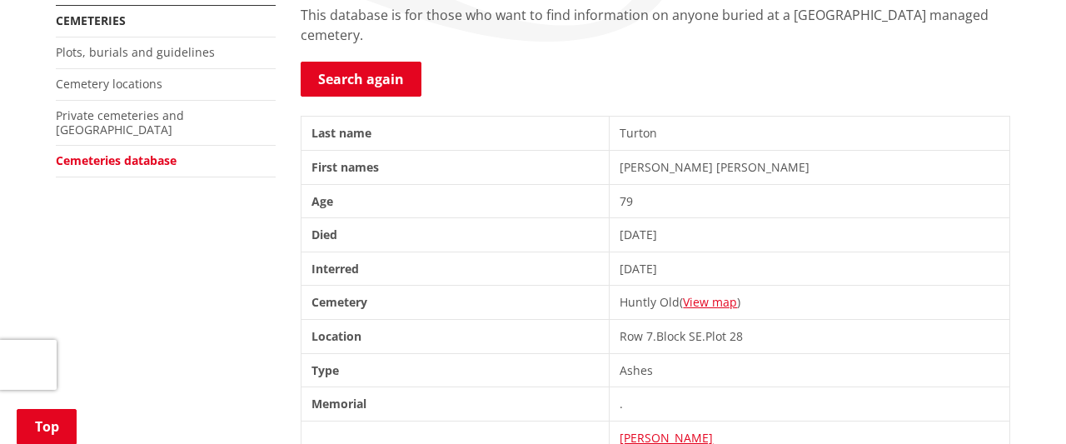
scroll to position [303, 0]
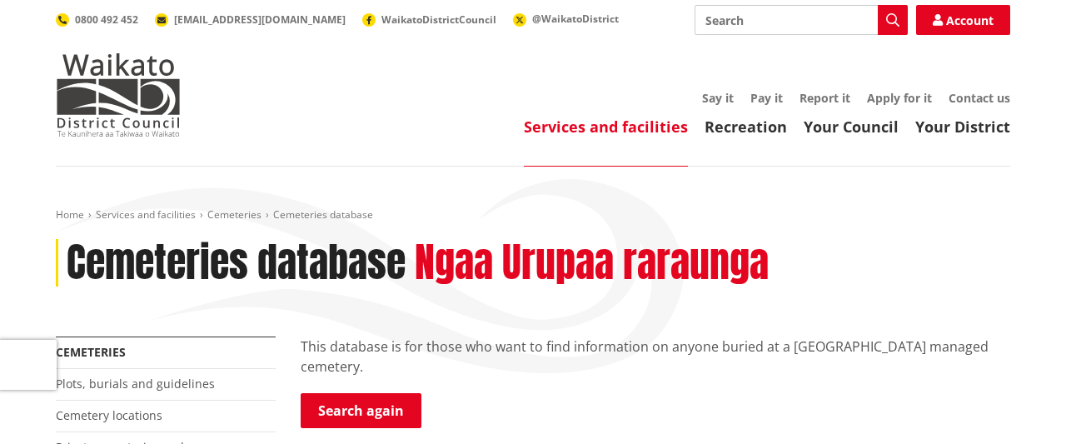
scroll to position [404, 0]
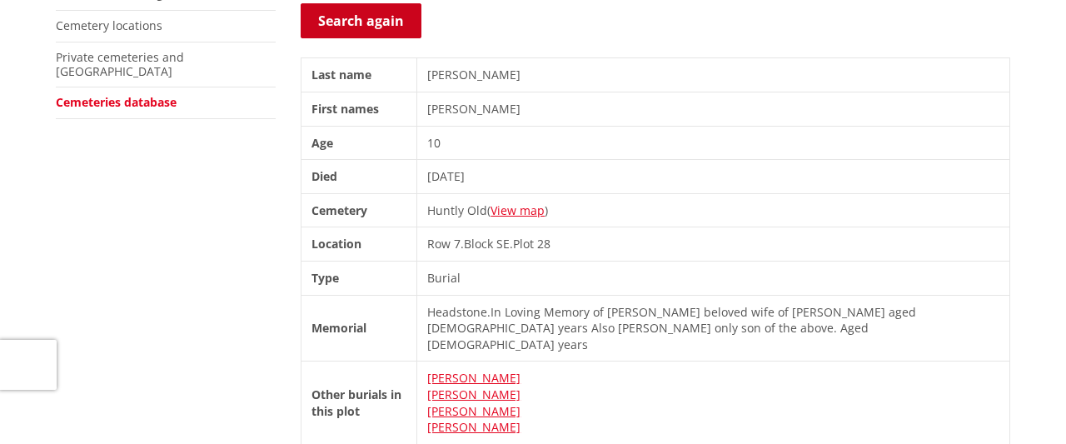
click at [390, 17] on link "Search again" at bounding box center [361, 20] width 121 height 35
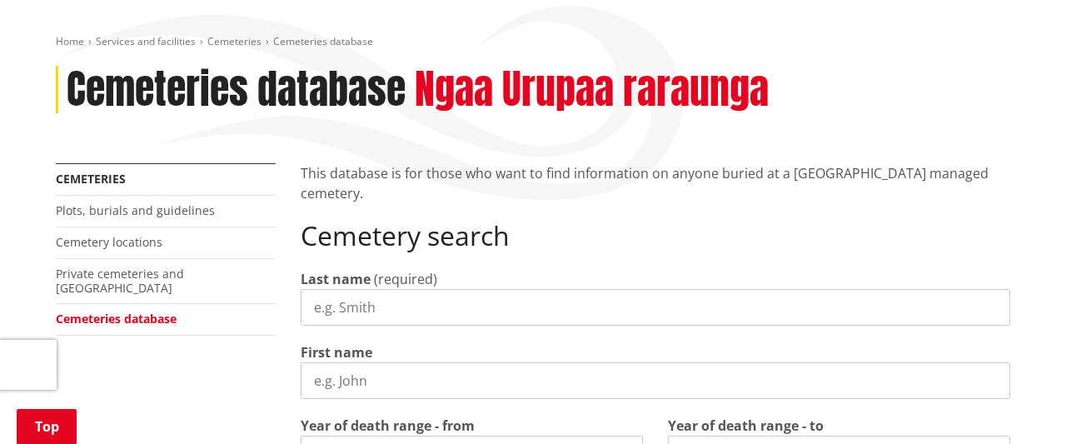
scroll to position [216, 0]
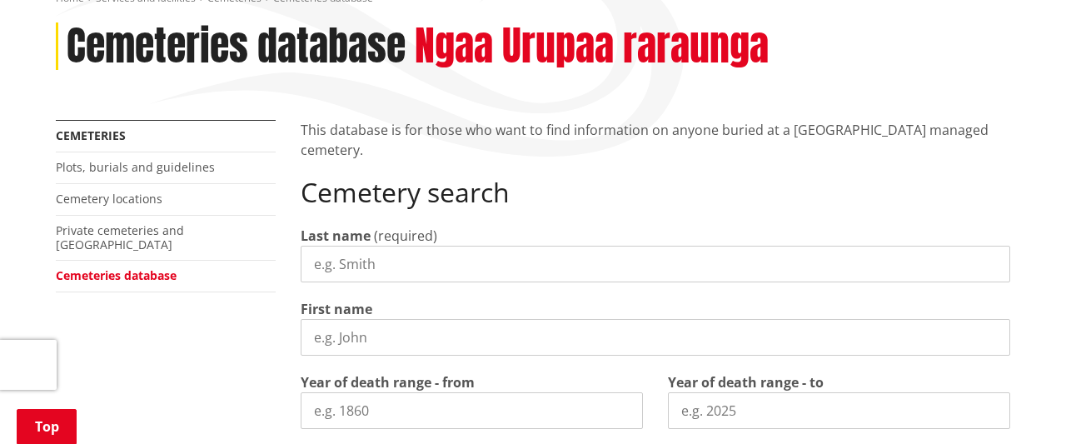
click at [393, 268] on input "Last name" at bounding box center [655, 264] width 709 height 37
type input "Jones"
click at [318, 336] on input "First name" at bounding box center [655, 337] width 709 height 37
type input "Tom"
click at [419, 411] on input "Year of death range - from" at bounding box center [472, 410] width 342 height 37
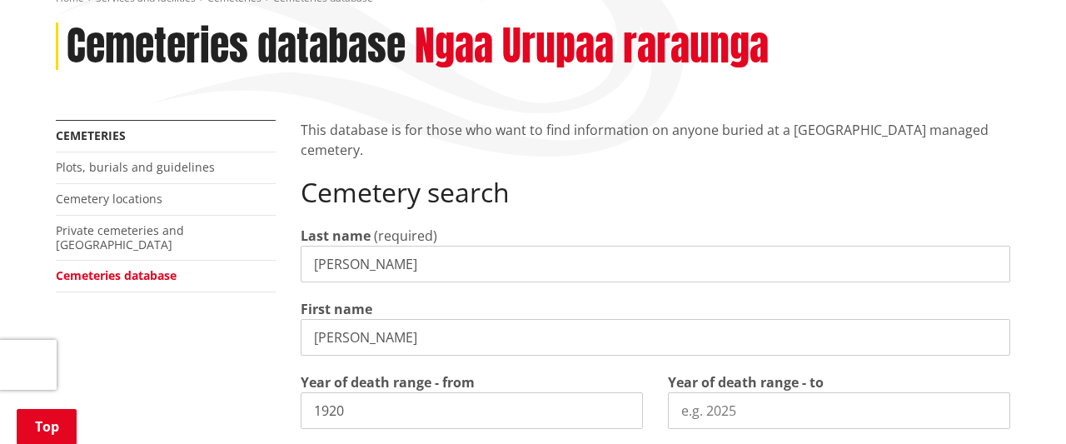
type input "1920"
click at [692, 415] on input "Year of death range - to" at bounding box center [839, 410] width 342 height 37
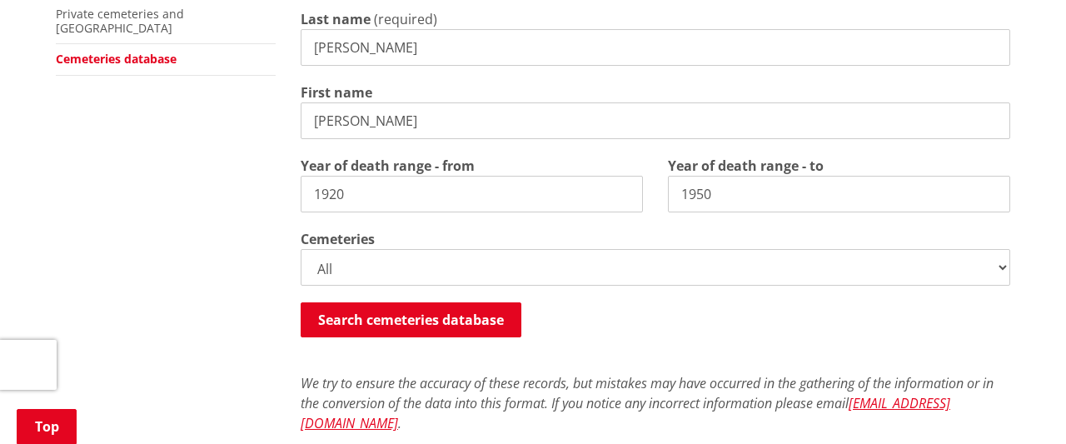
scroll to position [476, 0]
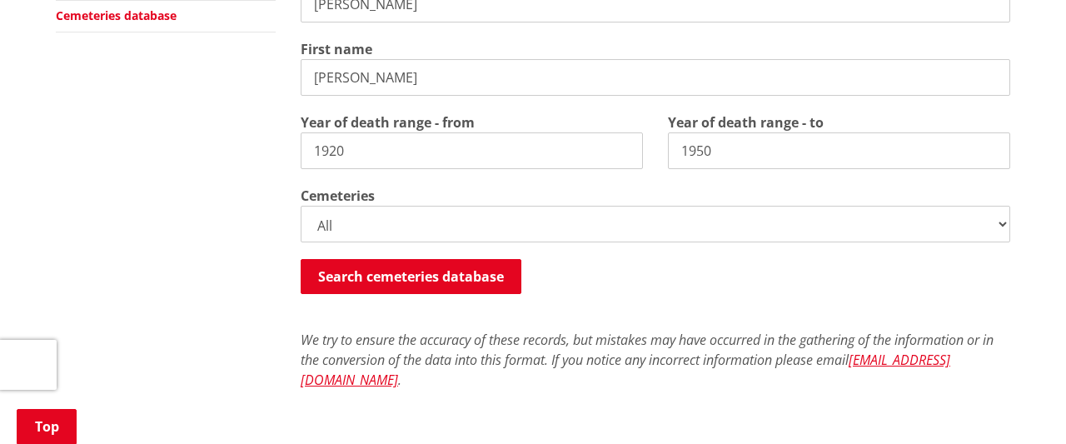
type input "1950"
click at [301, 206] on select "All Gordonton Ashes Memorial Berm Gordonton Lawn Gordonton Octagonal Ashes Gord…" at bounding box center [655, 224] width 709 height 37
select select
click option "Huntly Old" at bounding box center [0, 0] width 0 height 0
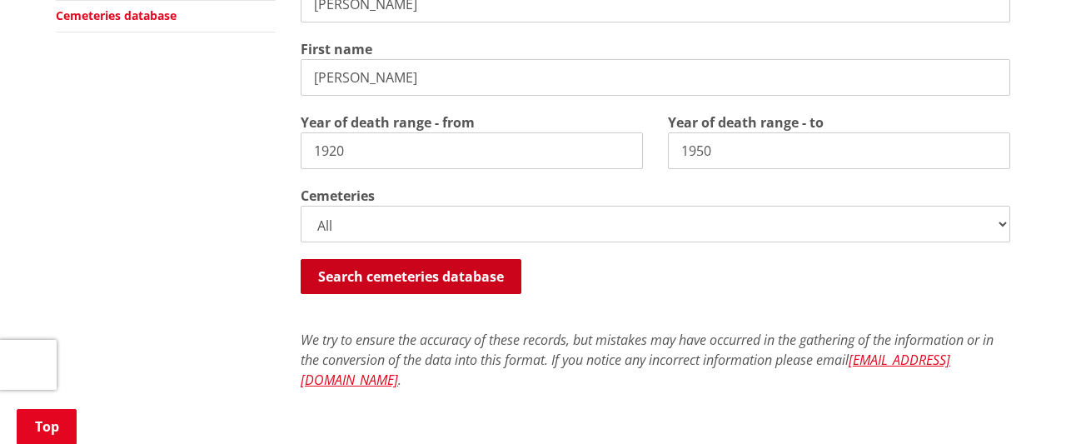
click at [425, 276] on button "Search cemeteries database" at bounding box center [411, 276] width 221 height 35
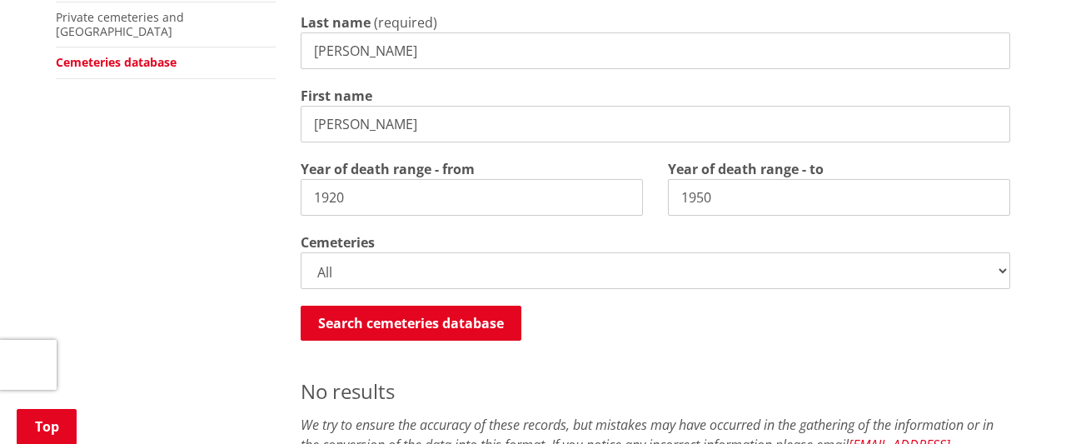
scroll to position [386, 0]
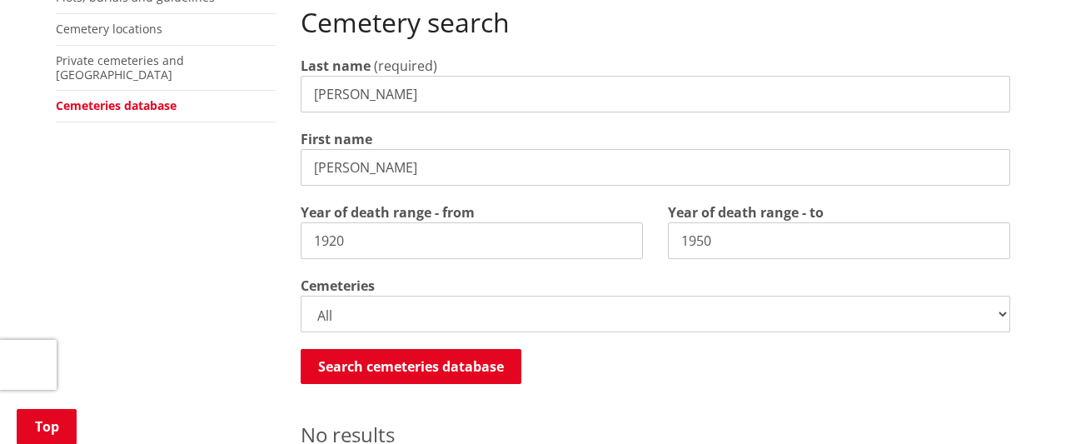
click at [341, 167] on input "Tom" at bounding box center [655, 167] width 709 height 37
type input "T"
type input "Jane"
click at [717, 237] on input "1950" at bounding box center [839, 240] width 342 height 37
type input "1970"
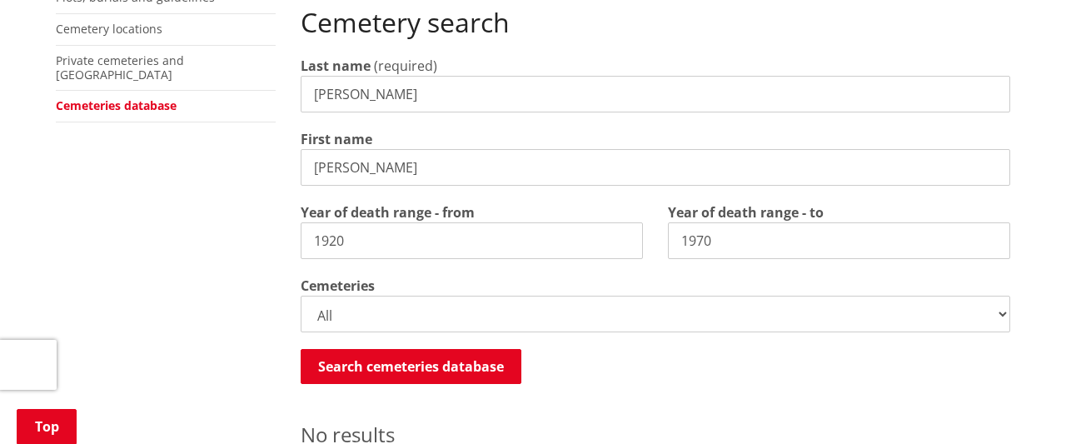
click at [374, 243] on input "1920" at bounding box center [472, 240] width 342 height 37
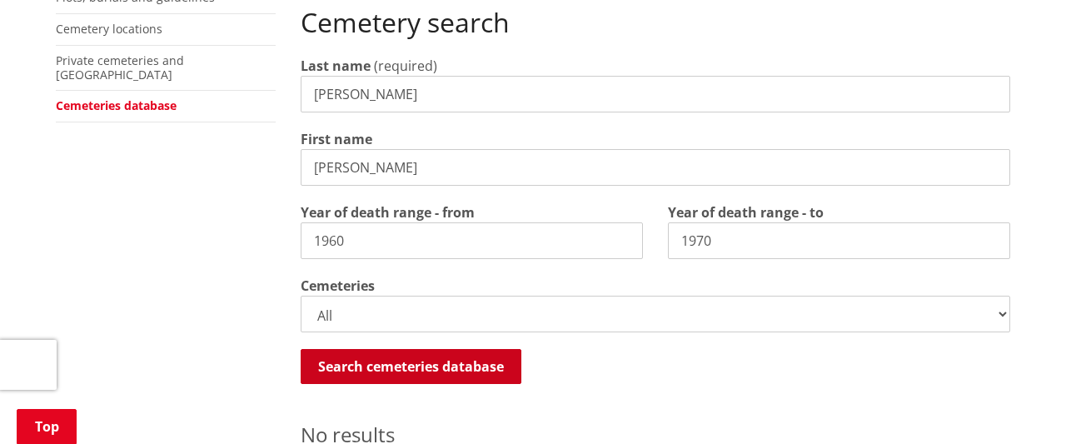
type input "1960"
click at [367, 366] on button "Search cemeteries database" at bounding box center [411, 366] width 221 height 35
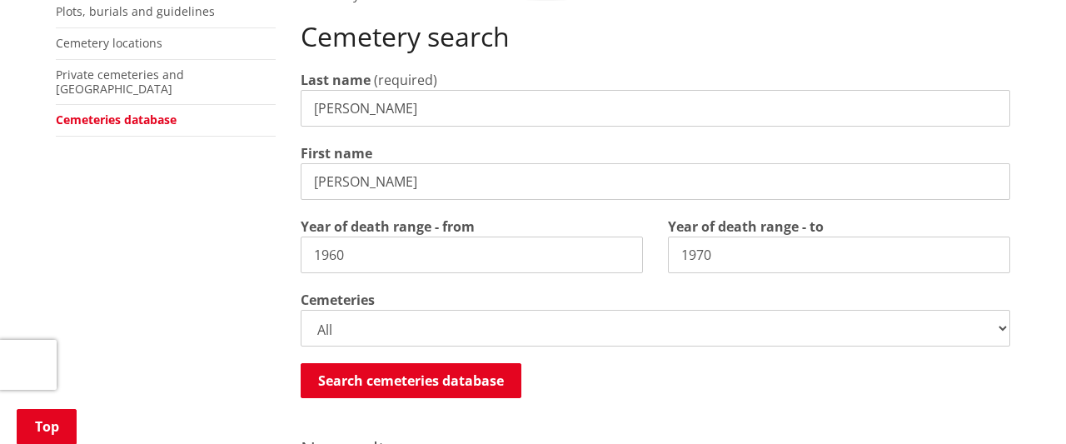
scroll to position [329, 0]
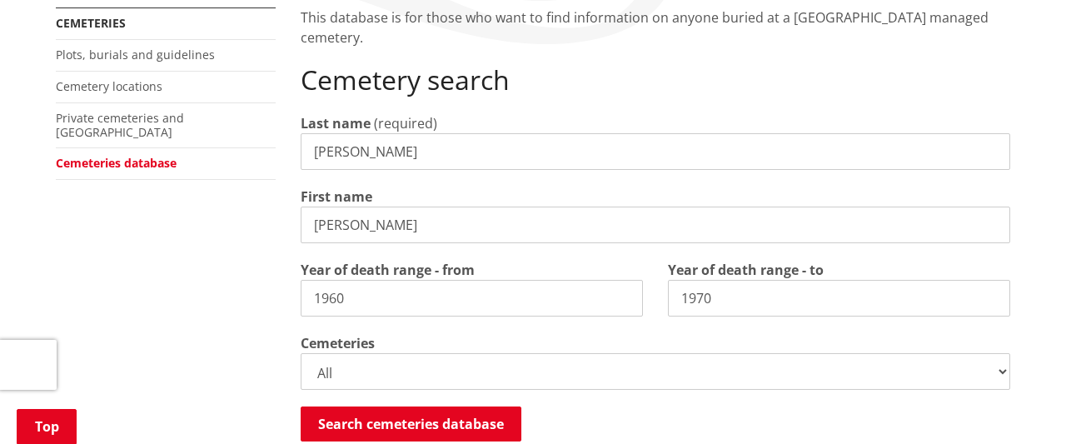
click at [369, 227] on input "Jane" at bounding box center [655, 225] width 709 height 37
type input "J"
type input "Henry"
click at [360, 295] on input "1960" at bounding box center [472, 298] width 342 height 37
type input "1940"
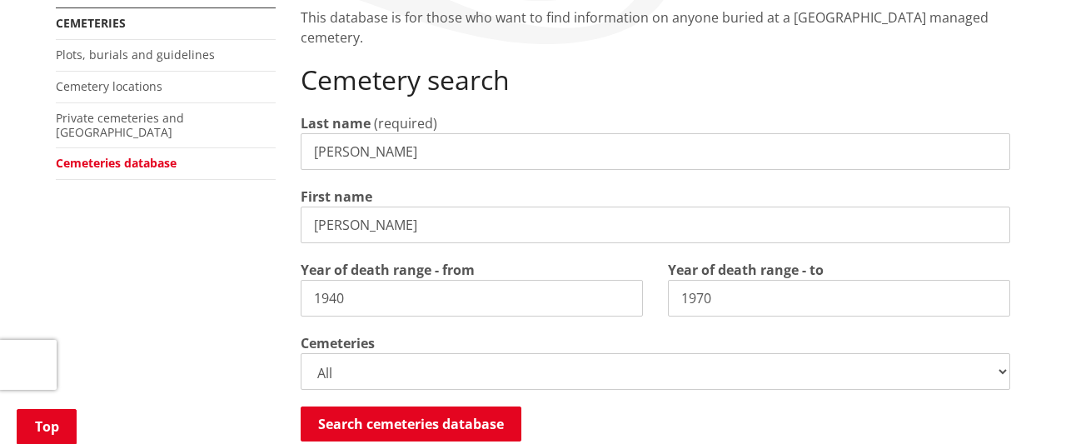
click at [715, 292] on input "1970" at bounding box center [839, 298] width 342 height 37
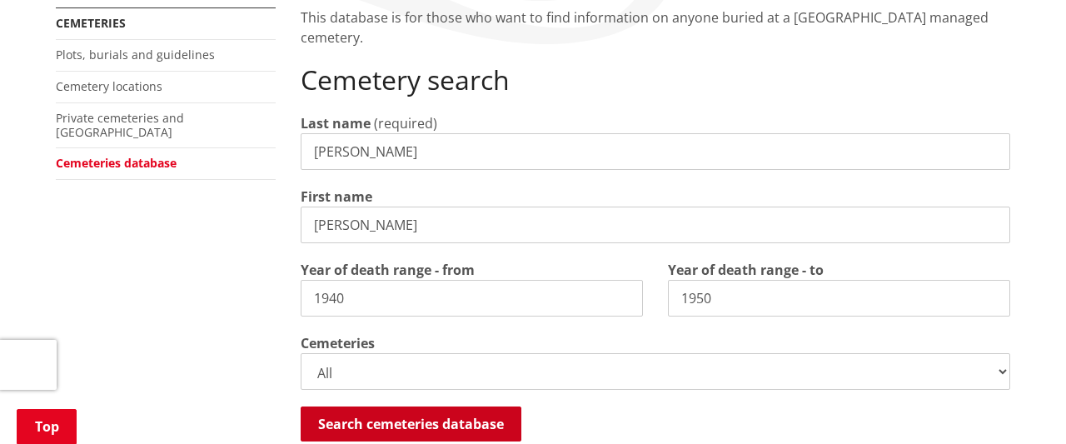
type input "1950"
click at [484, 416] on button "Search cemeteries database" at bounding box center [411, 423] width 221 height 35
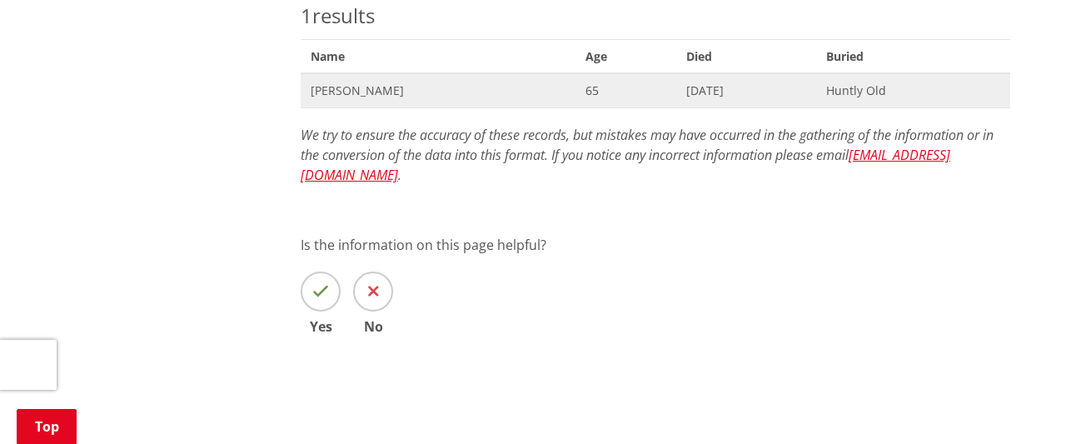
click at [352, 86] on span "Henry Jones" at bounding box center [438, 90] width 255 height 17
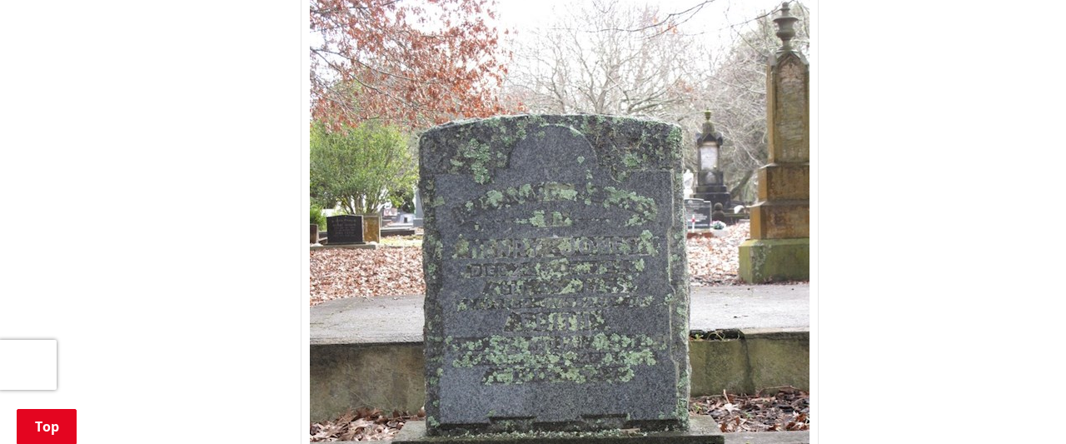
scroll to position [794, 0]
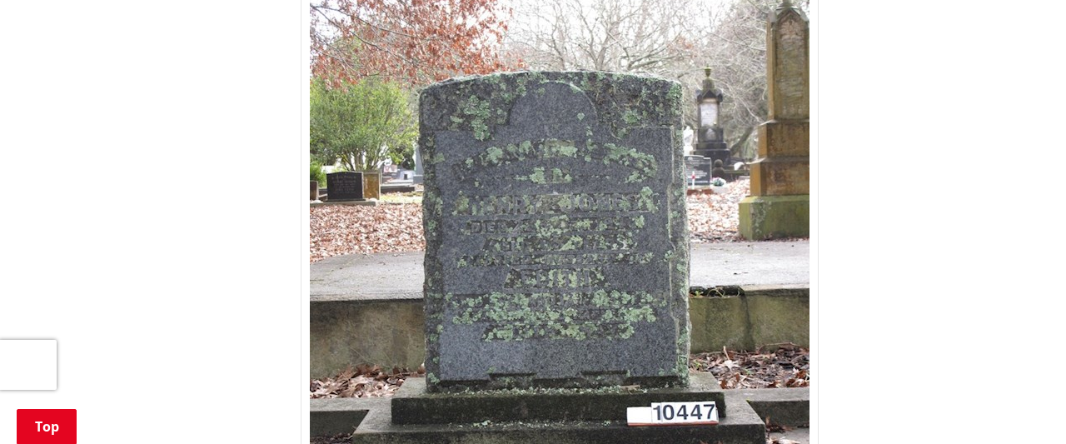
click at [723, 361] on img at bounding box center [560, 284] width 518 height 684
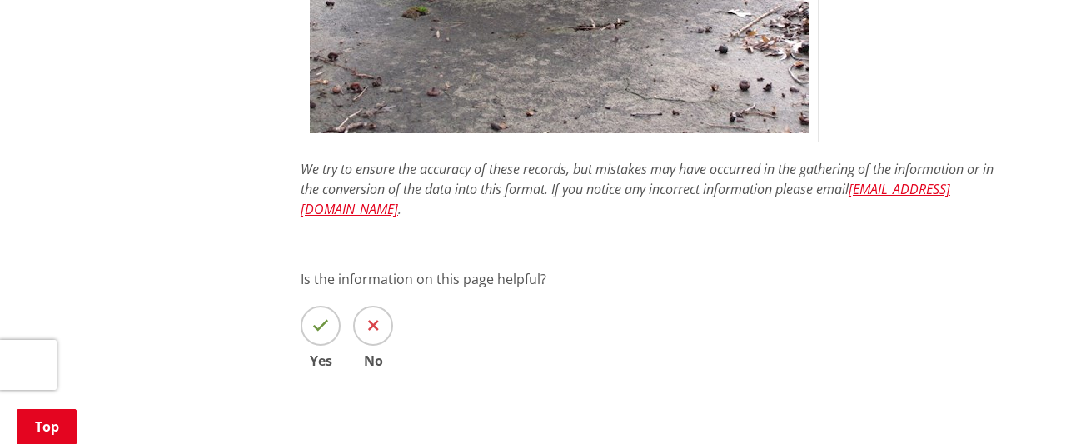
scroll to position [1234, 0]
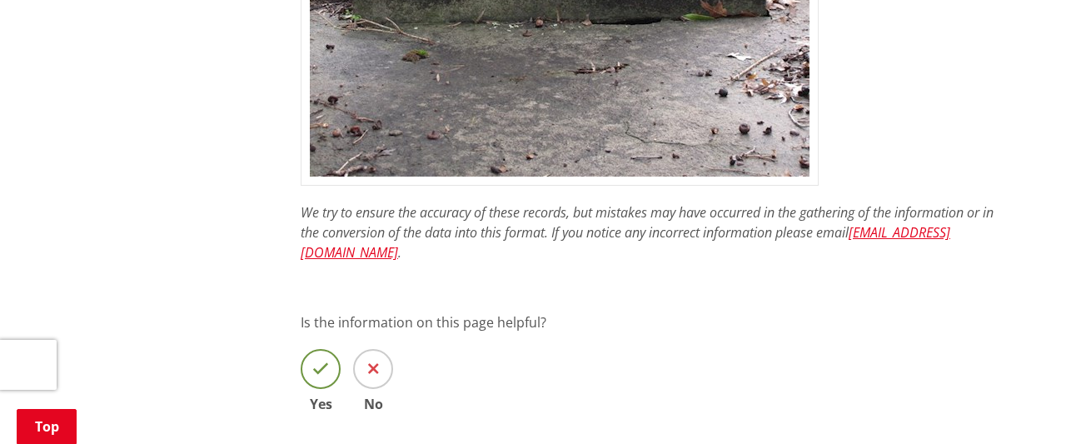
click at [321, 361] on icon at bounding box center [320, 369] width 17 height 17
click at [0, 0] on input "Yes" at bounding box center [0, 0] width 0 height 0
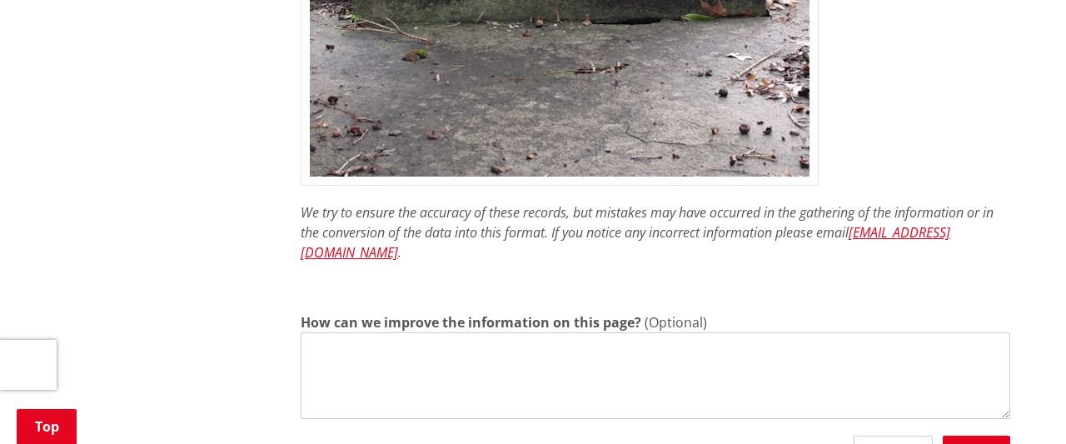
click at [384, 332] on textarea "How can we improve the information on this page?" at bounding box center [655, 375] width 709 height 87
type textarea "c"
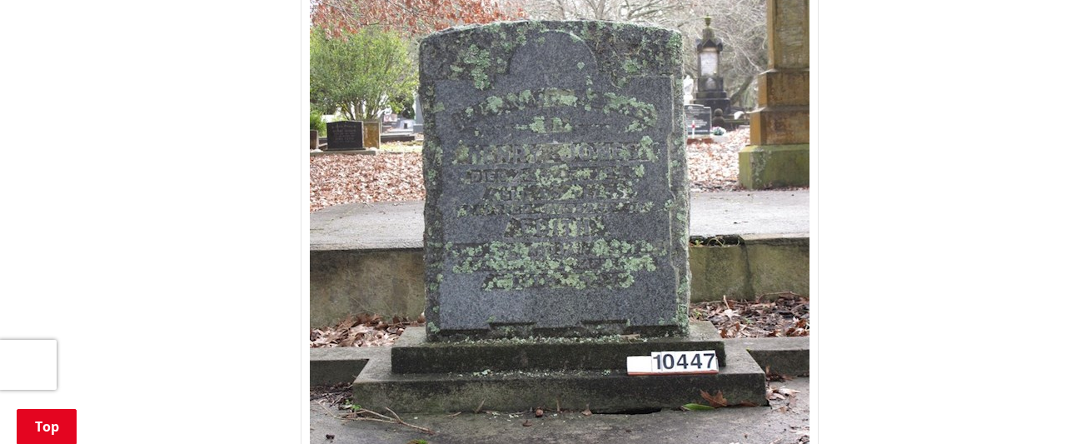
scroll to position [787, 0]
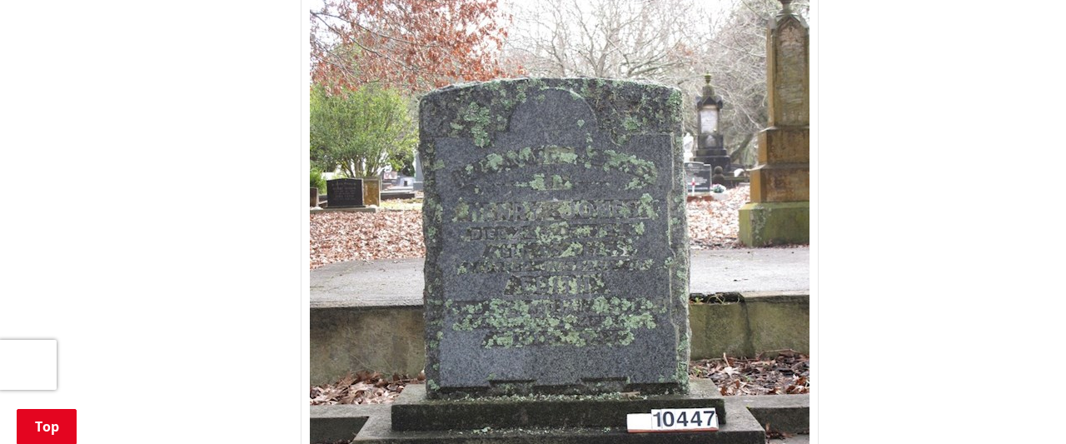
click at [557, 248] on img at bounding box center [560, 290] width 518 height 684
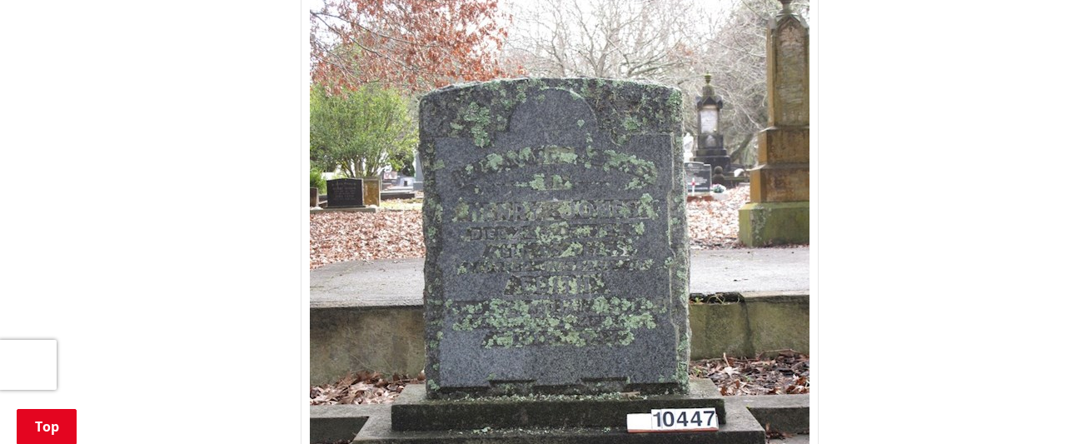
click at [557, 248] on img at bounding box center [560, 290] width 518 height 684
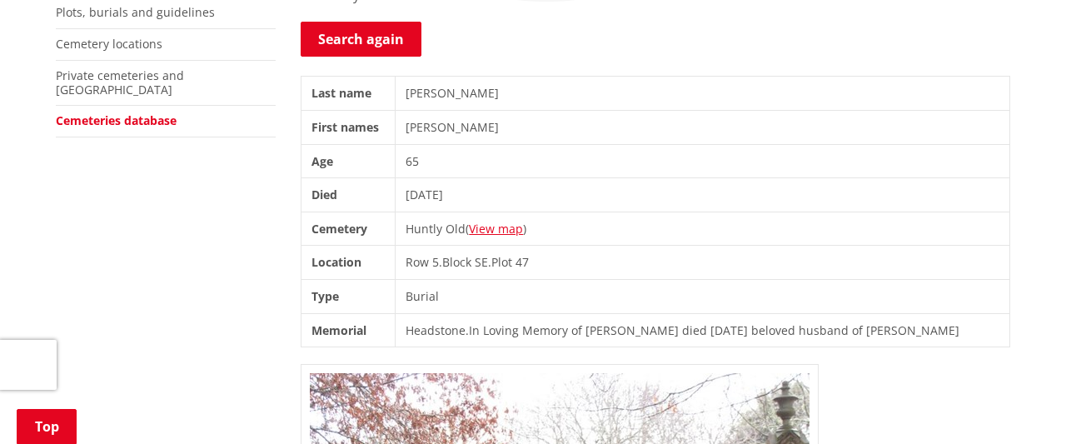
click at [452, 89] on td "Jones" at bounding box center [703, 94] width 615 height 34
click at [445, 92] on td "Jones" at bounding box center [703, 94] width 615 height 34
click at [346, 32] on link "Search again" at bounding box center [361, 39] width 121 height 35
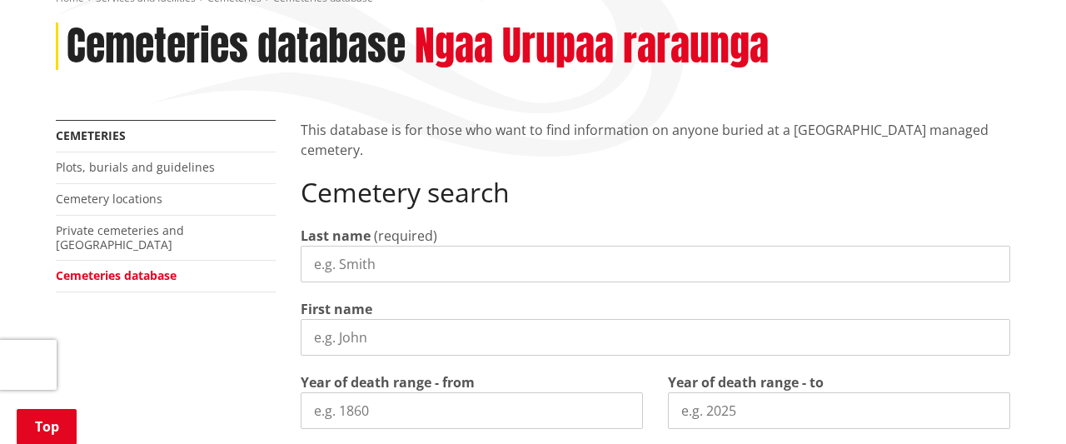
scroll to position [260, 0]
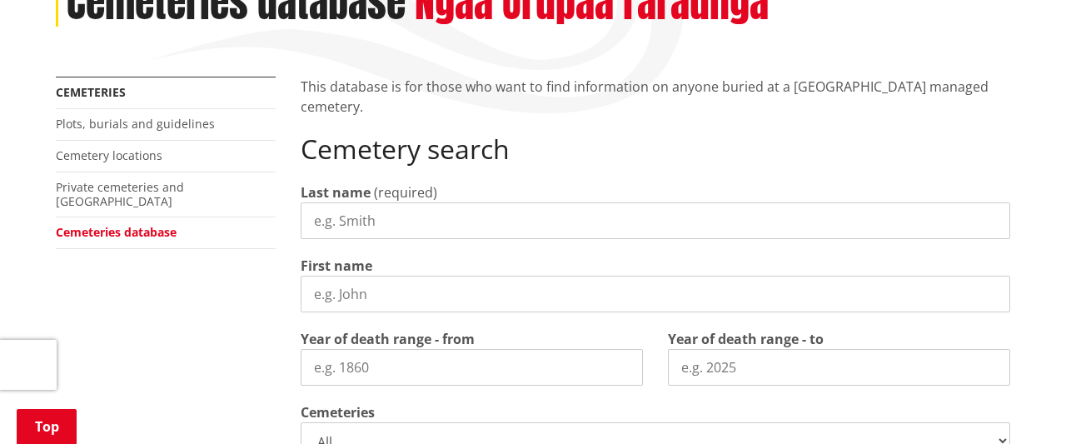
click at [347, 213] on input "Last name" at bounding box center [655, 220] width 709 height 37
type input "[PERSON_NAME]"
click at [322, 296] on input "First name" at bounding box center [655, 294] width 709 height 37
type input "[PERSON_NAME]"
click at [382, 362] on input "Year of death range - from" at bounding box center [472, 367] width 342 height 37
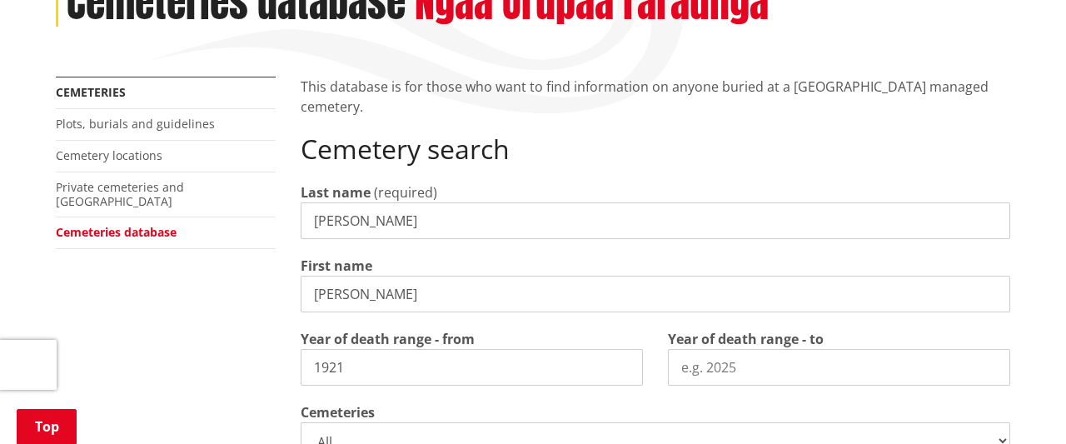
type input "1921"
click at [682, 367] on input "Year of death range - to" at bounding box center [839, 367] width 342 height 37
type input "1923"
click at [301, 422] on select "All Gordonton Ashes Memorial Berm Gordonton Lawn [GEOGRAPHIC_DATA] Octagonal As…" at bounding box center [655, 440] width 709 height 37
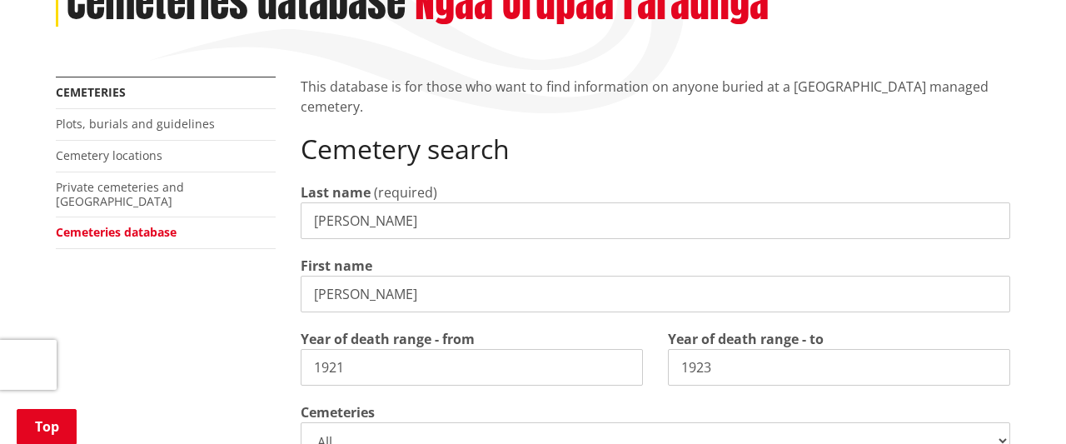
select select
click option "Huntly Old" at bounding box center [0, 0] width 0 height 0
click at [301, 422] on select "All Gordonton Ashes Memorial Berm Gordonton Lawn [GEOGRAPHIC_DATA] Octagonal As…" at bounding box center [655, 440] width 709 height 37
click at [1003, 440] on select "All Gordonton Ashes Memorial Berm Gordonton Lawn [GEOGRAPHIC_DATA] Octagonal As…" at bounding box center [655, 440] width 709 height 37
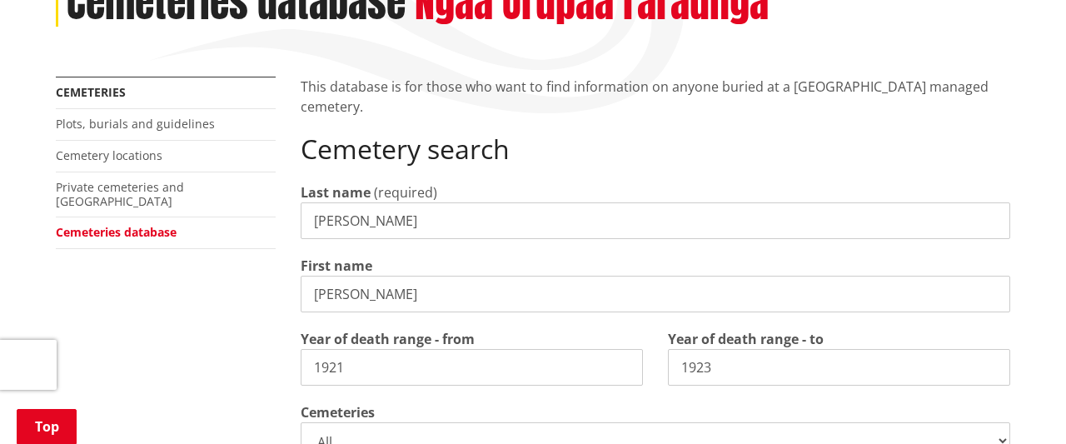
click at [301, 422] on select "All Gordonton Ashes Memorial Berm Gordonton Lawn [GEOGRAPHIC_DATA] Octagonal As…" at bounding box center [655, 440] width 709 height 37
click at [219, 352] on div "More from this section Cemeteries Plots, burials and guidelines Cemetery locati…" at bounding box center [532, 440] width 979 height 727
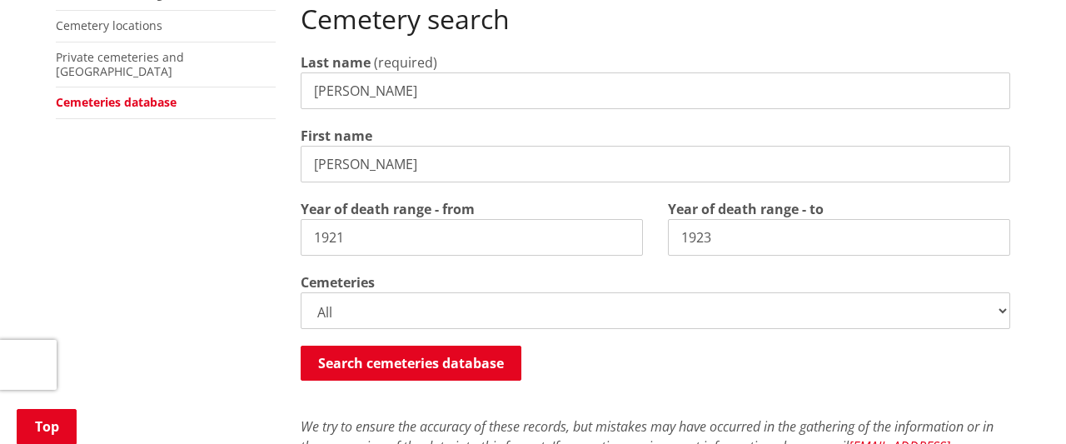
scroll to position [433, 0]
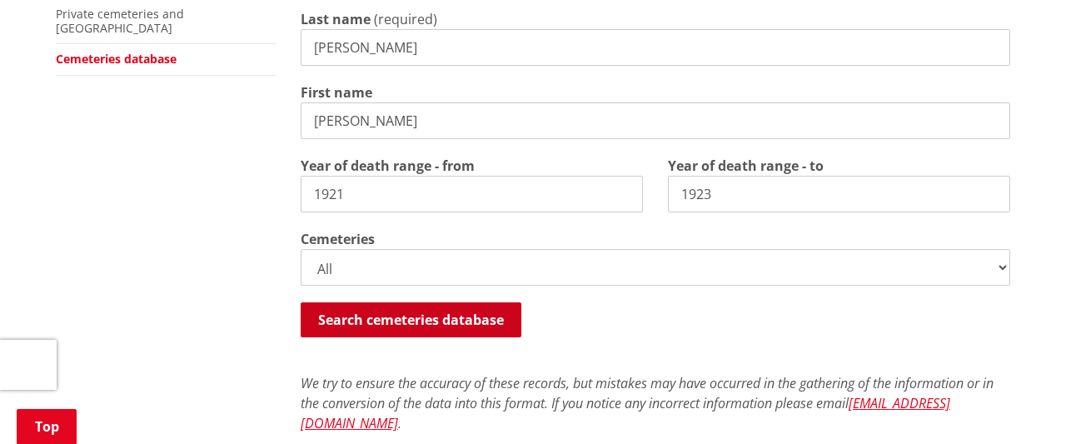
click at [347, 313] on button "Search cemeteries database" at bounding box center [411, 319] width 221 height 35
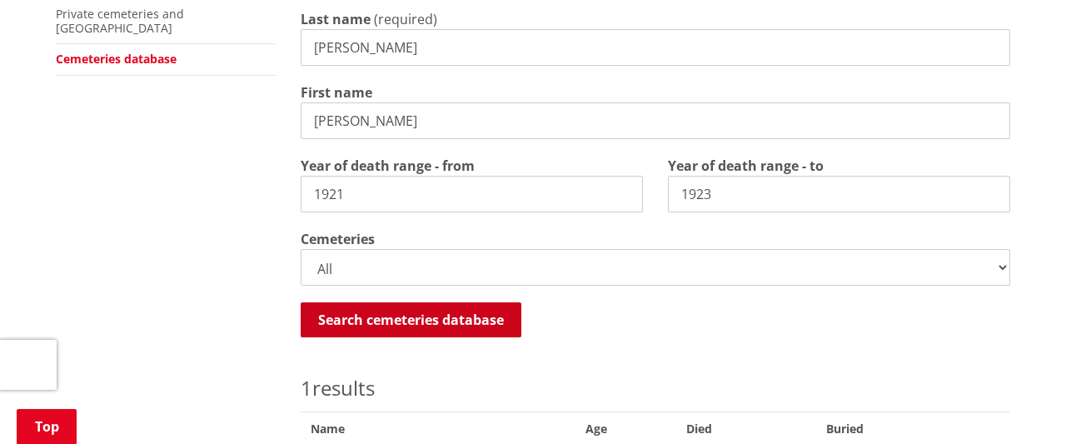
scroll to position [805, 0]
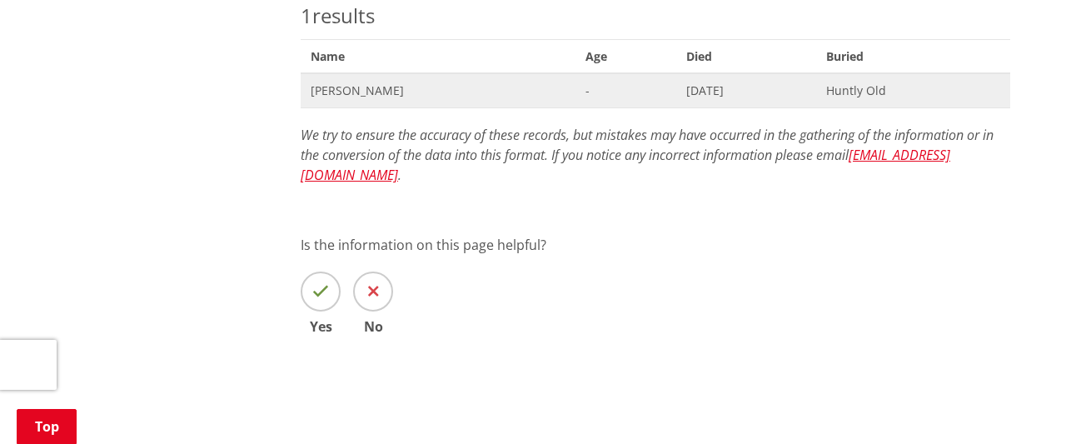
click at [358, 89] on span "[PERSON_NAME]" at bounding box center [438, 90] width 255 height 17
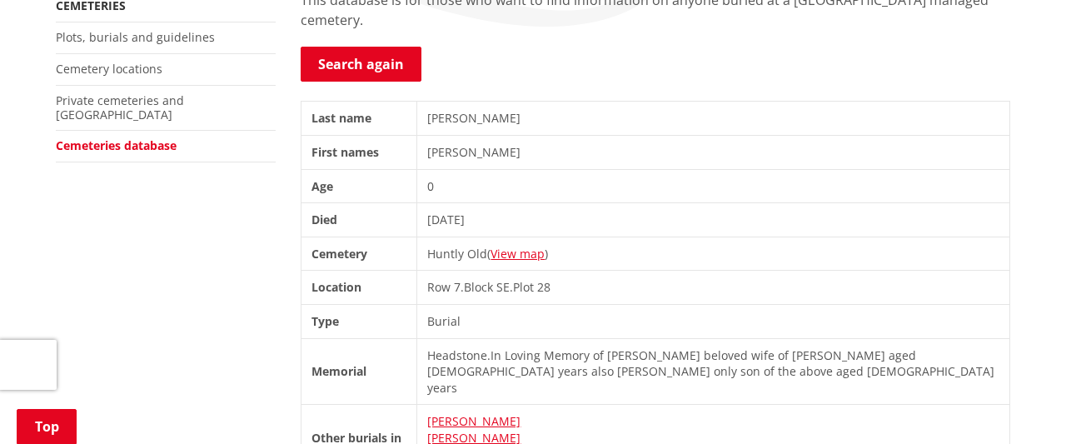
scroll to position [390, 0]
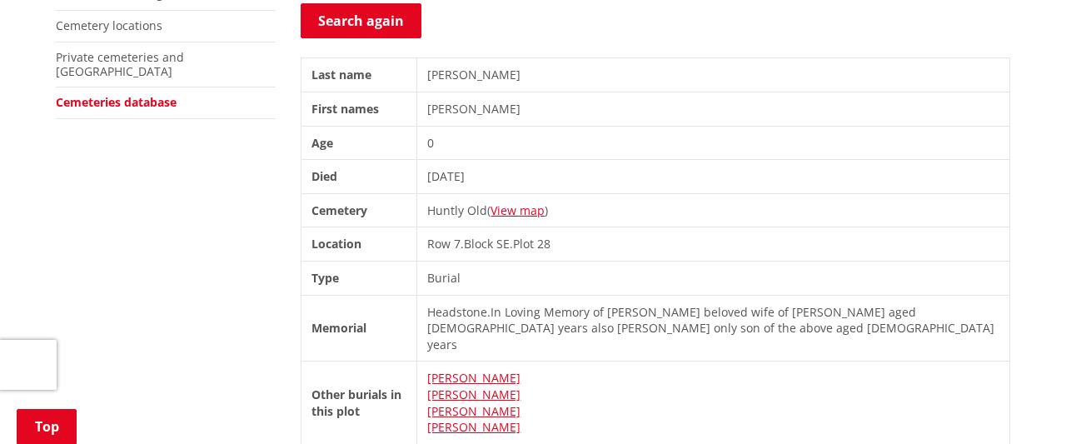
click at [450, 242] on span "Row" at bounding box center [438, 244] width 23 height 16
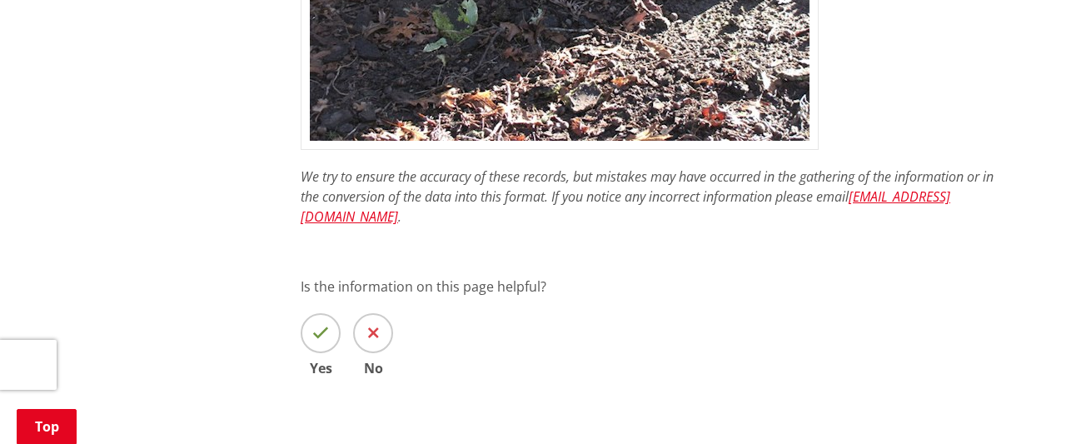
scroll to position [1429, 0]
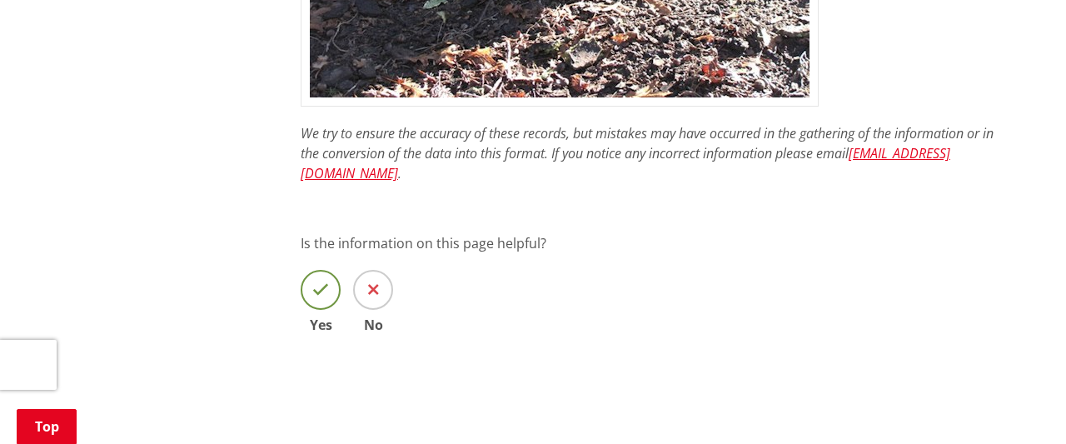
click at [322, 281] on icon at bounding box center [320, 289] width 17 height 17
click at [0, 0] on input "Yes" at bounding box center [0, 0] width 0 height 0
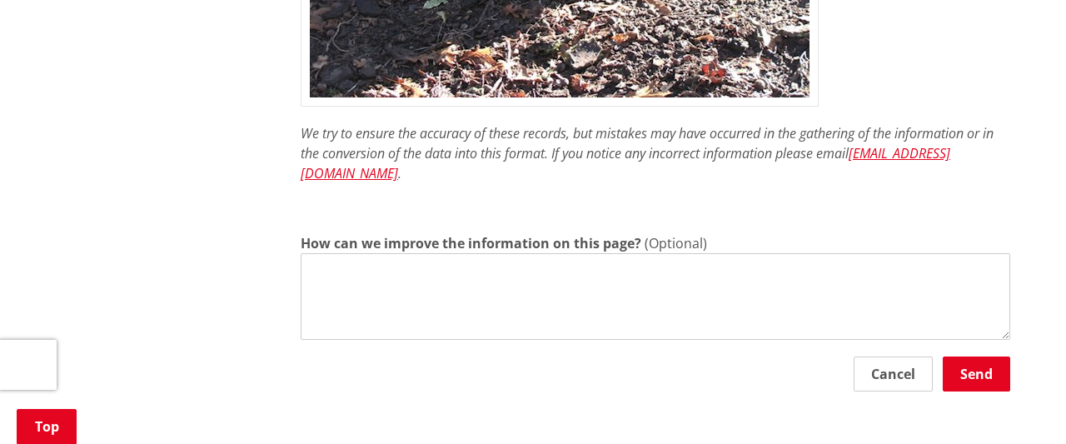
click at [324, 253] on textarea "How can we improve the information on this page?" at bounding box center [655, 296] width 709 height 87
type textarea "T"
click at [888, 356] on button "Cancel" at bounding box center [892, 373] width 79 height 35
